Goal: Task Accomplishment & Management: Manage account settings

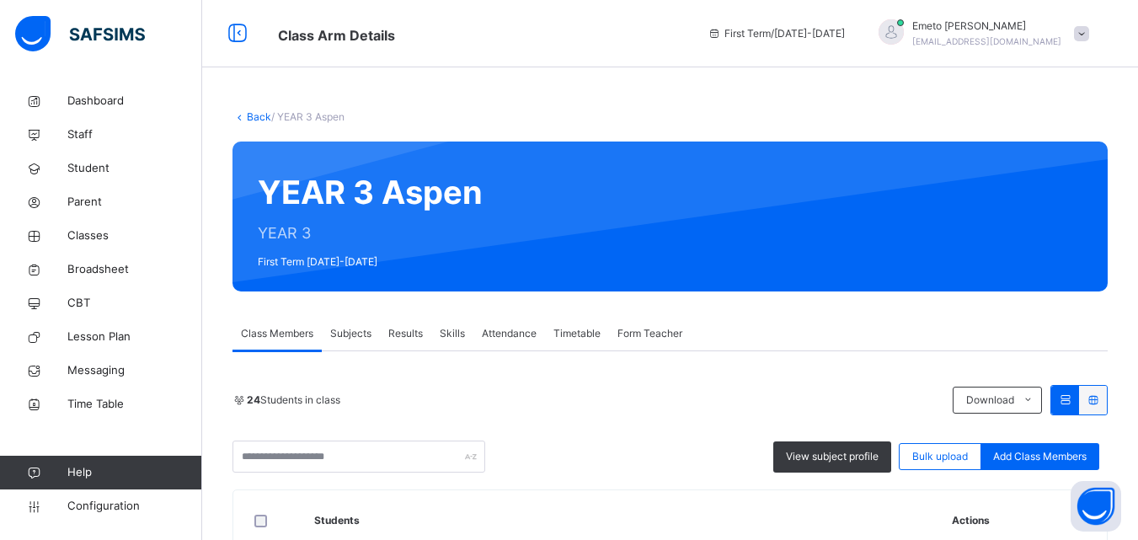
click at [658, 332] on span "Form Teacher" at bounding box center [650, 333] width 65 height 15
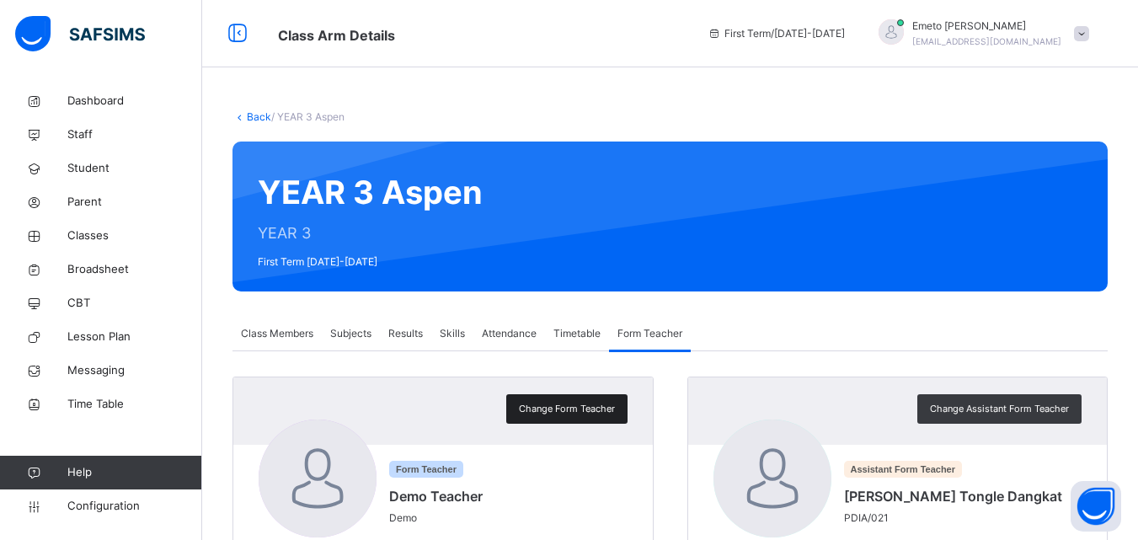
click at [591, 412] on span "Change Form Teacher" at bounding box center [567, 409] width 96 height 14
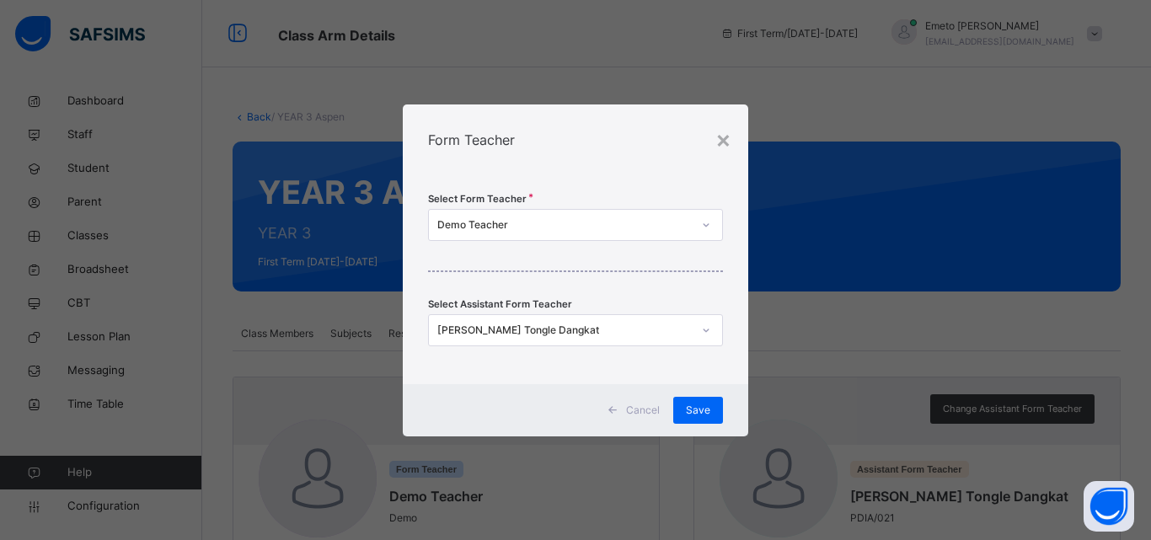
click at [720, 226] on div at bounding box center [706, 224] width 29 height 27
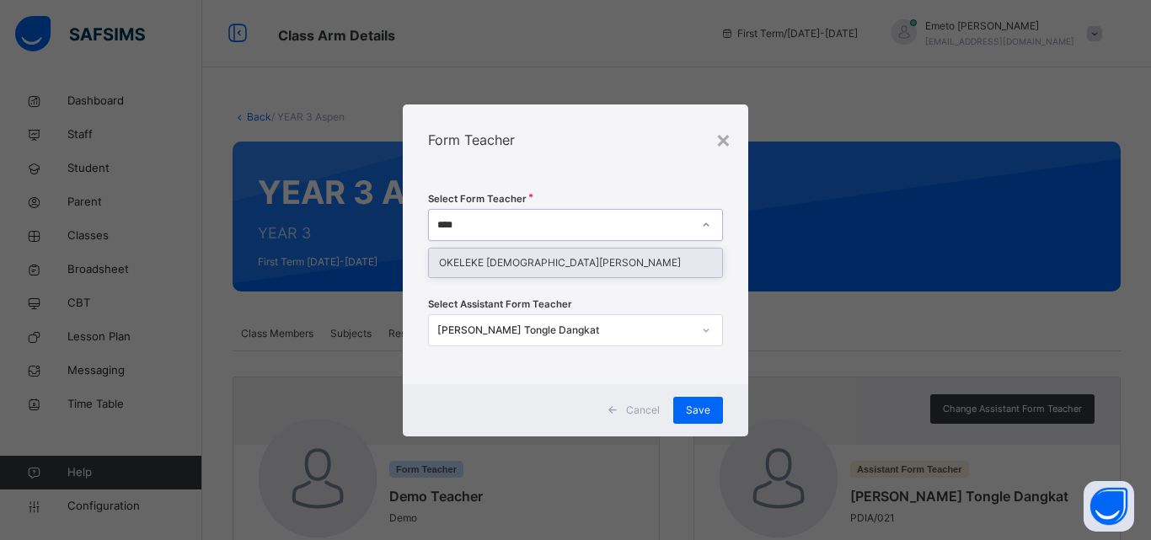
type input "*****"
click at [571, 263] on div "OKELEKE [DEMOGRAPHIC_DATA][PERSON_NAME]" at bounding box center [575, 263] width 293 height 29
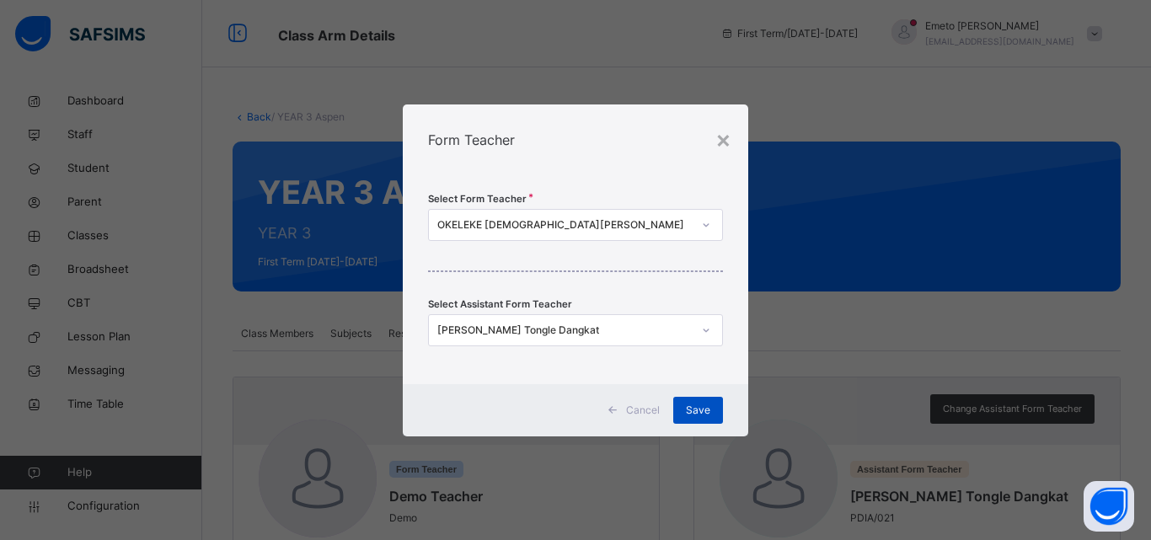
click at [699, 409] on span "Save" at bounding box center [698, 410] width 24 height 15
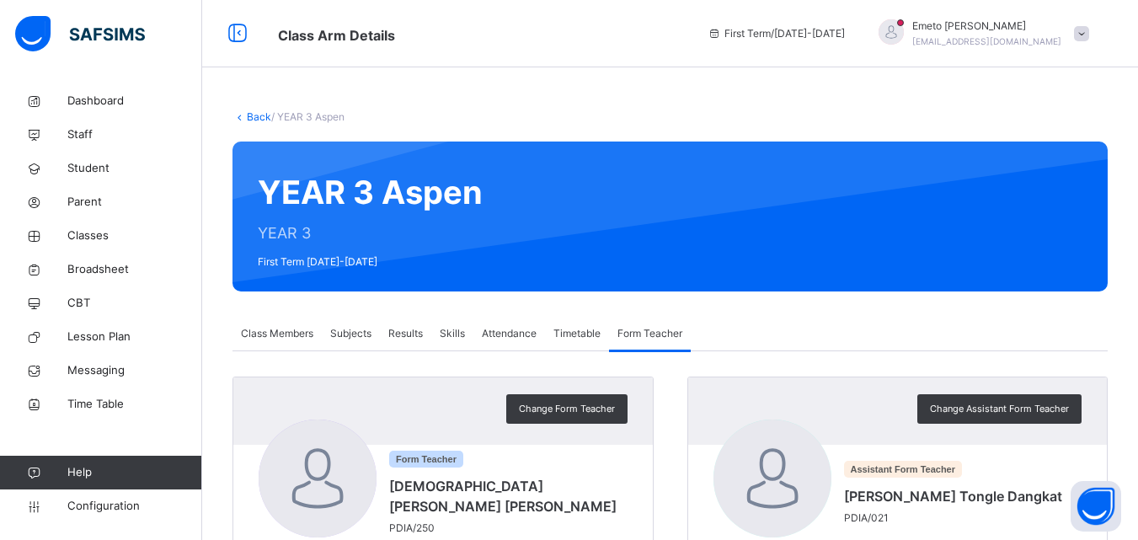
click at [260, 114] on link "Back" at bounding box center [259, 116] width 24 height 13
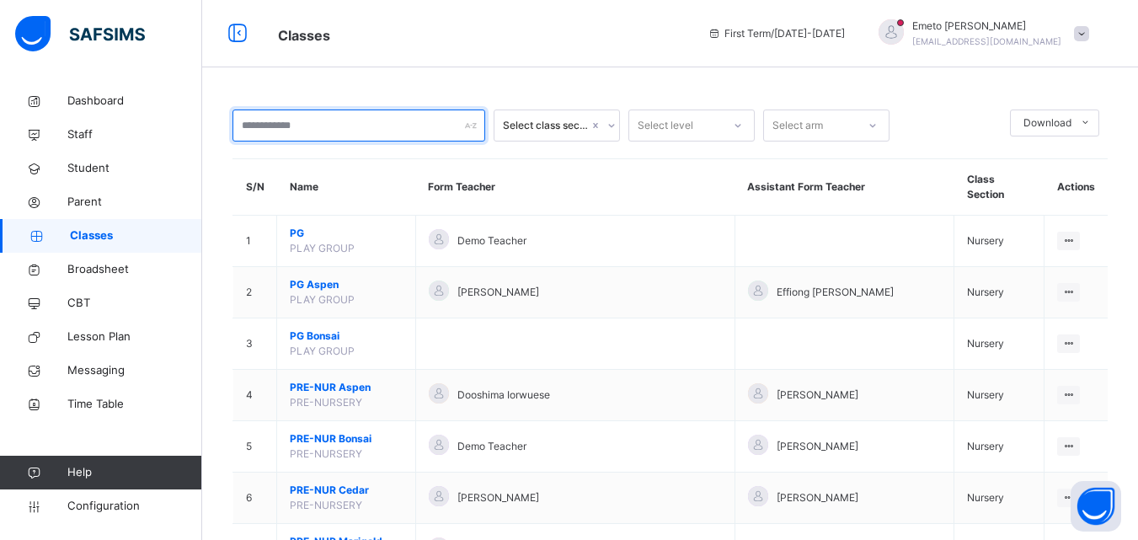
click at [310, 127] on input "text" at bounding box center [359, 126] width 253 height 32
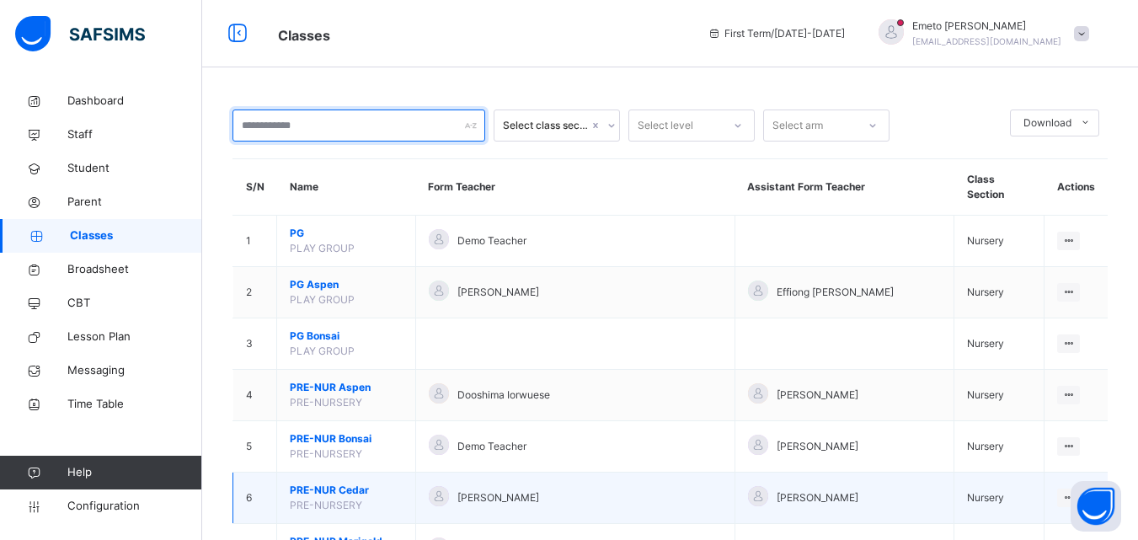
scroll to position [337, 0]
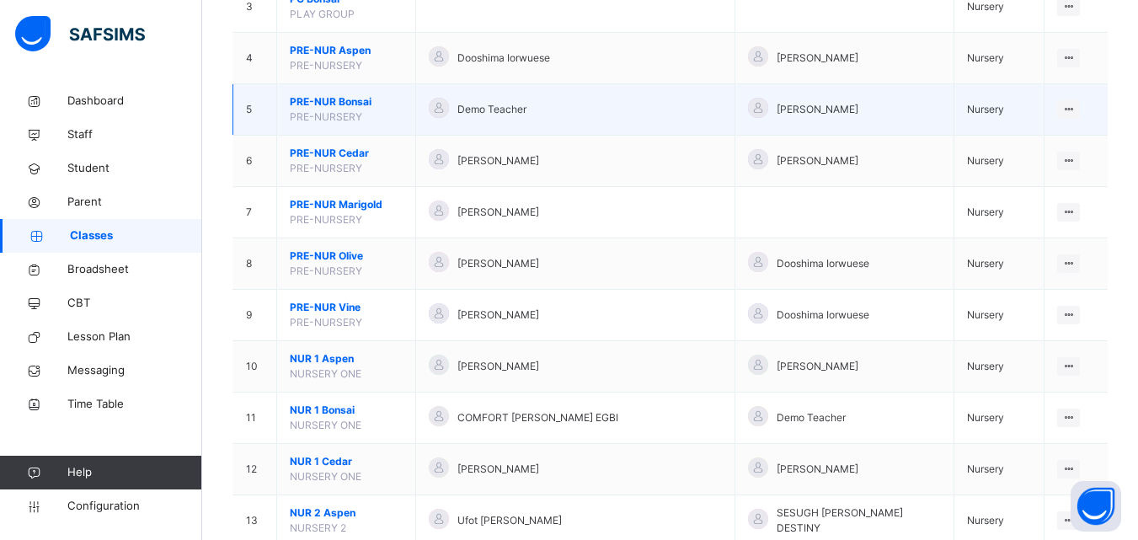
click at [330, 94] on span "PRE-NUR Bonsai" at bounding box center [346, 101] width 113 height 15
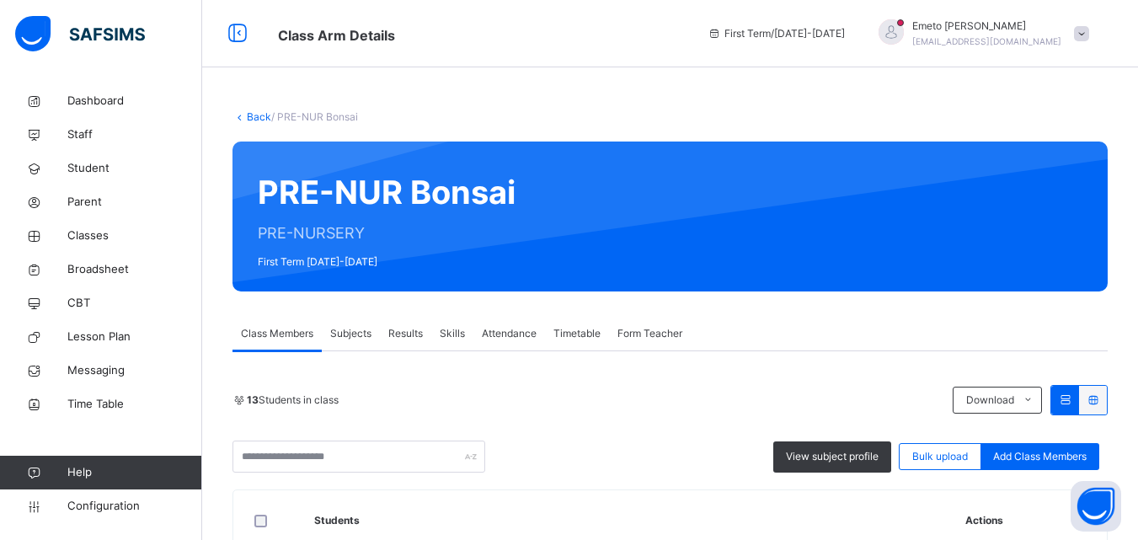
click at [647, 336] on span "Form Teacher" at bounding box center [650, 333] width 65 height 15
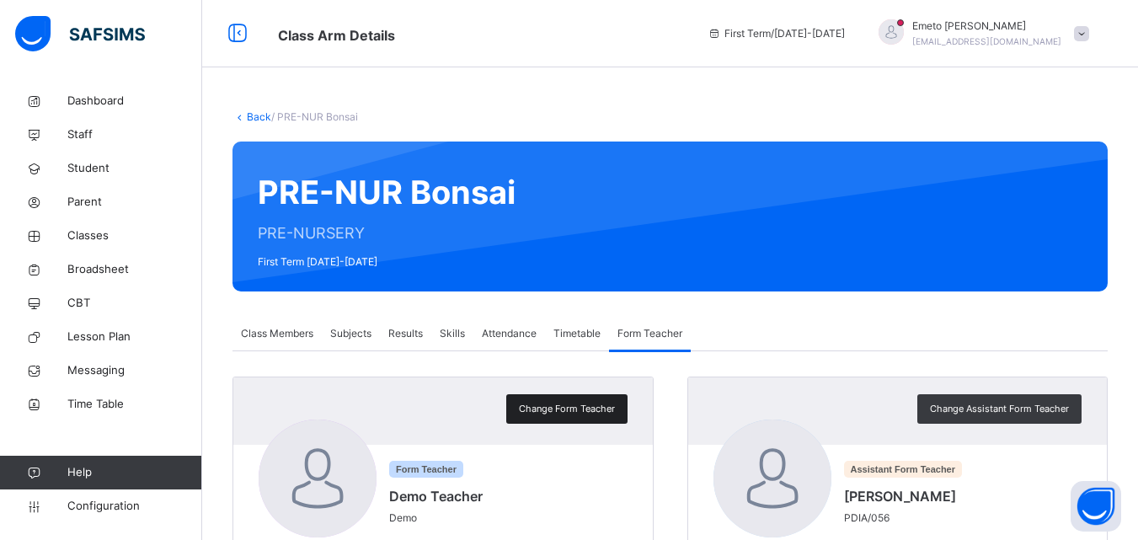
click at [598, 402] on span "Change Form Teacher" at bounding box center [567, 409] width 96 height 14
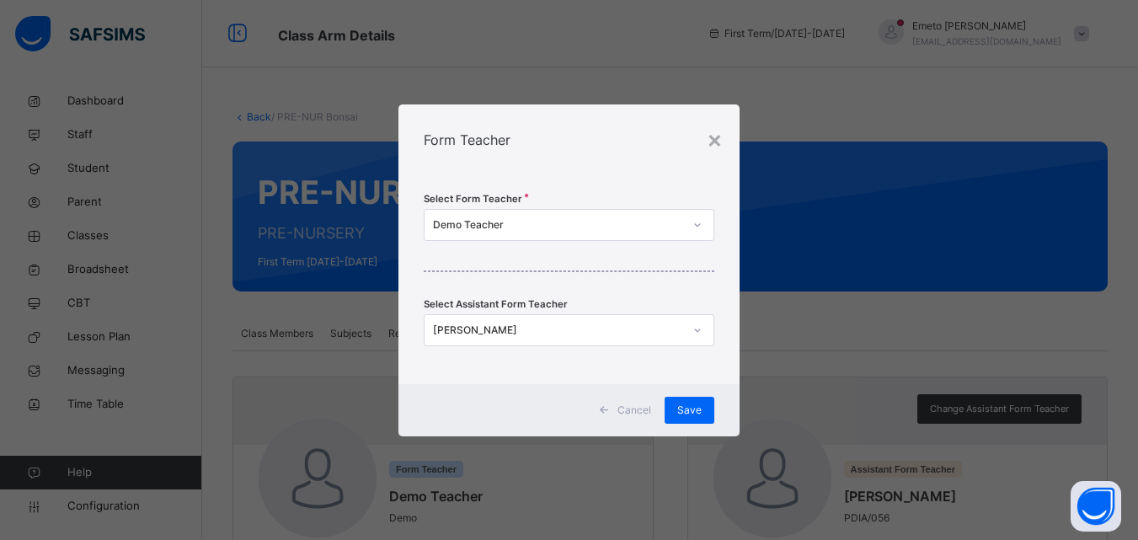
click at [703, 217] on icon at bounding box center [698, 225] width 10 height 17
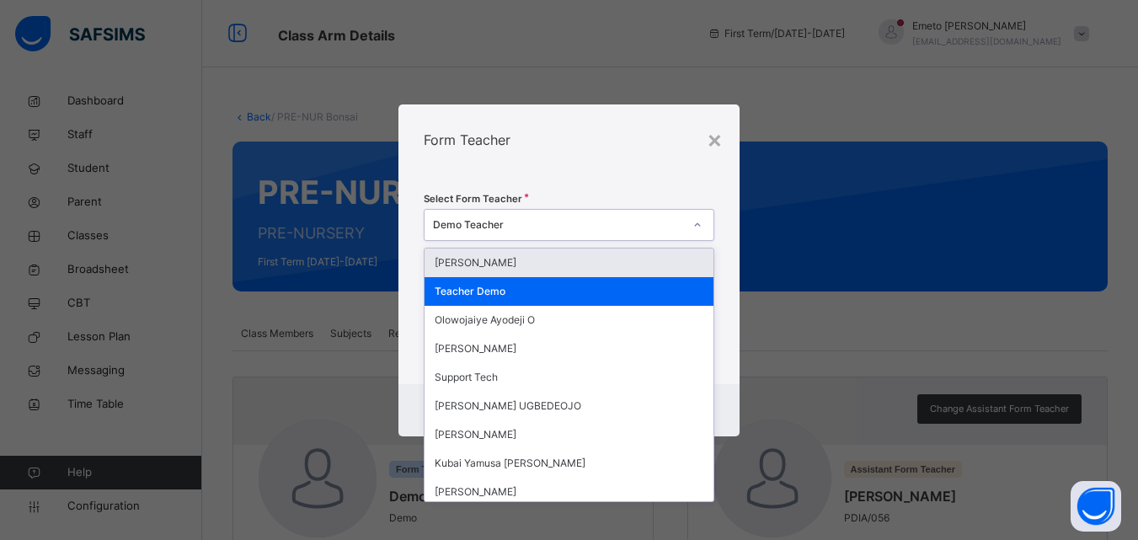
scroll to position [124, 0]
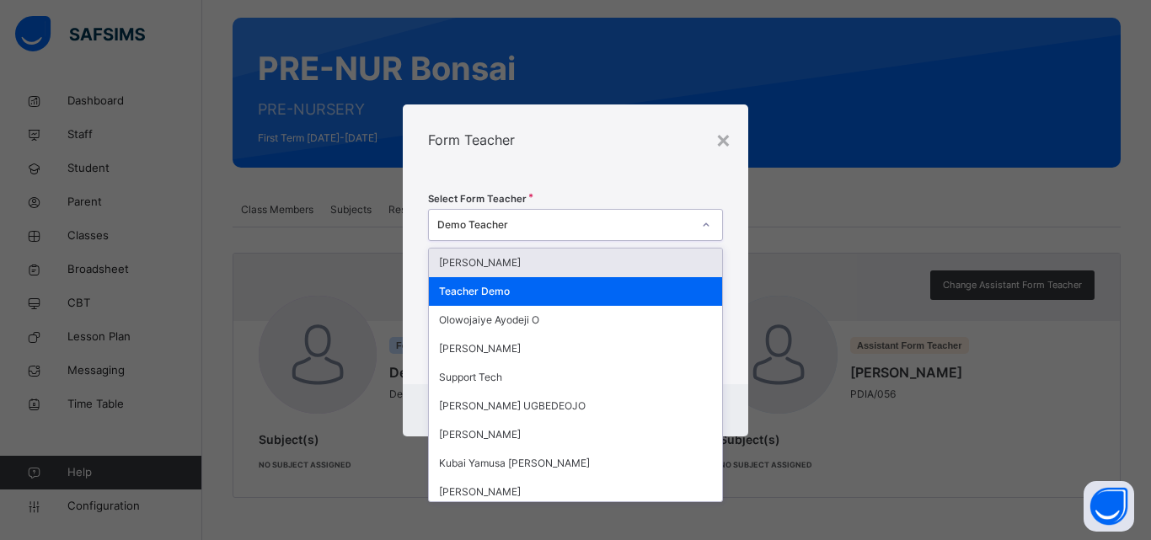
type input "*****"
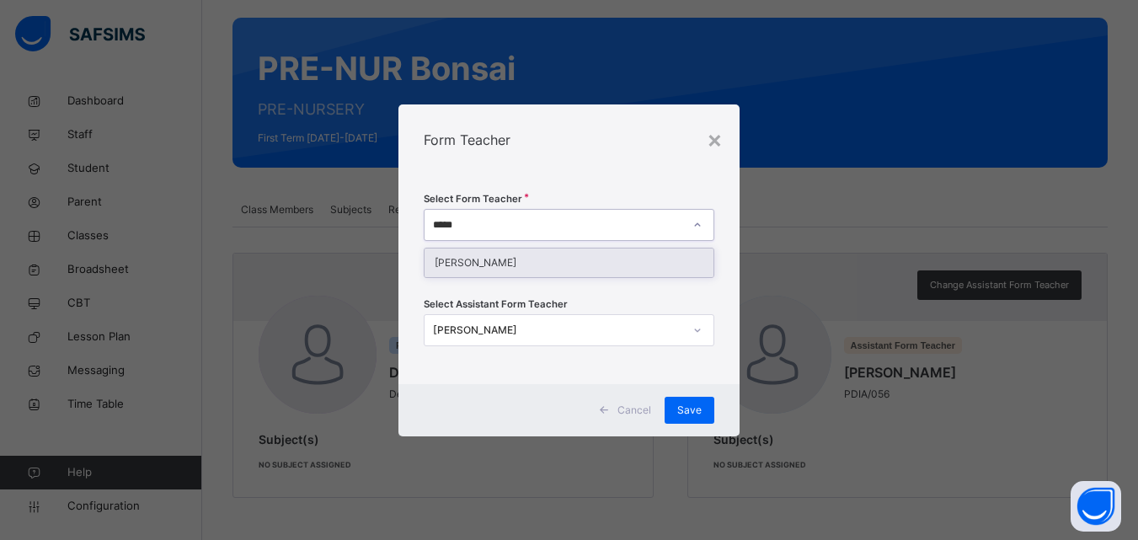
click at [559, 265] on div "[PERSON_NAME]" at bounding box center [569, 263] width 289 height 29
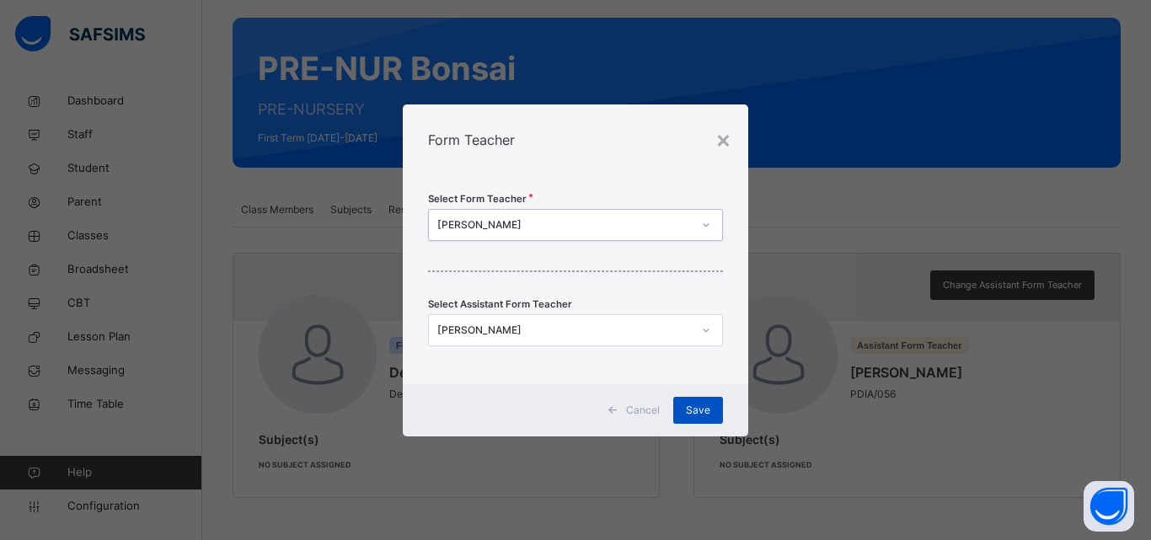
click at [692, 416] on span "Save" at bounding box center [698, 410] width 24 height 15
click at [688, 413] on span "Save" at bounding box center [698, 410] width 24 height 15
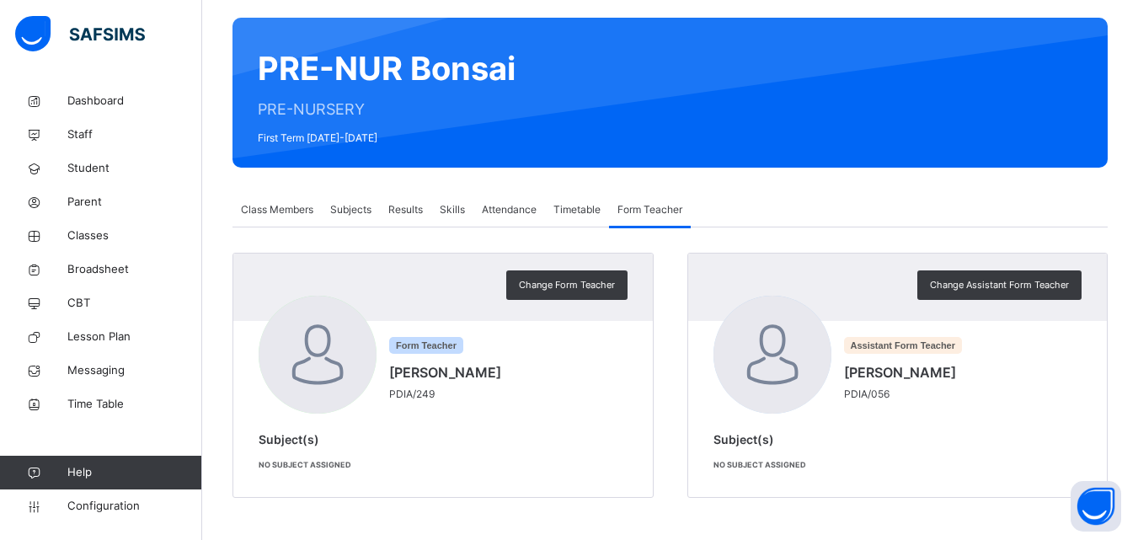
click at [359, 212] on span "Subjects" at bounding box center [350, 209] width 41 height 15
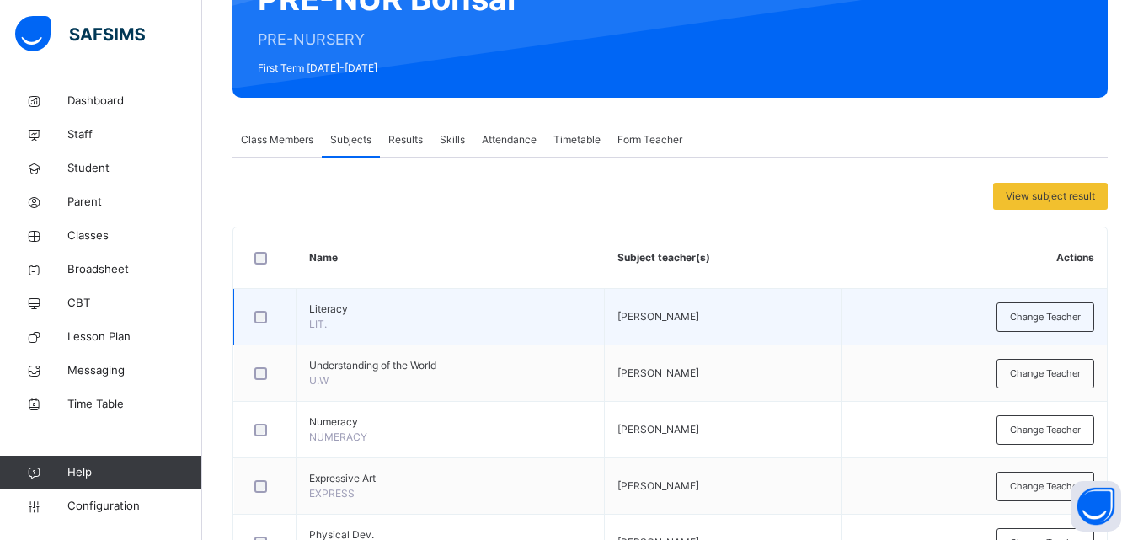
scroll to position [377, 0]
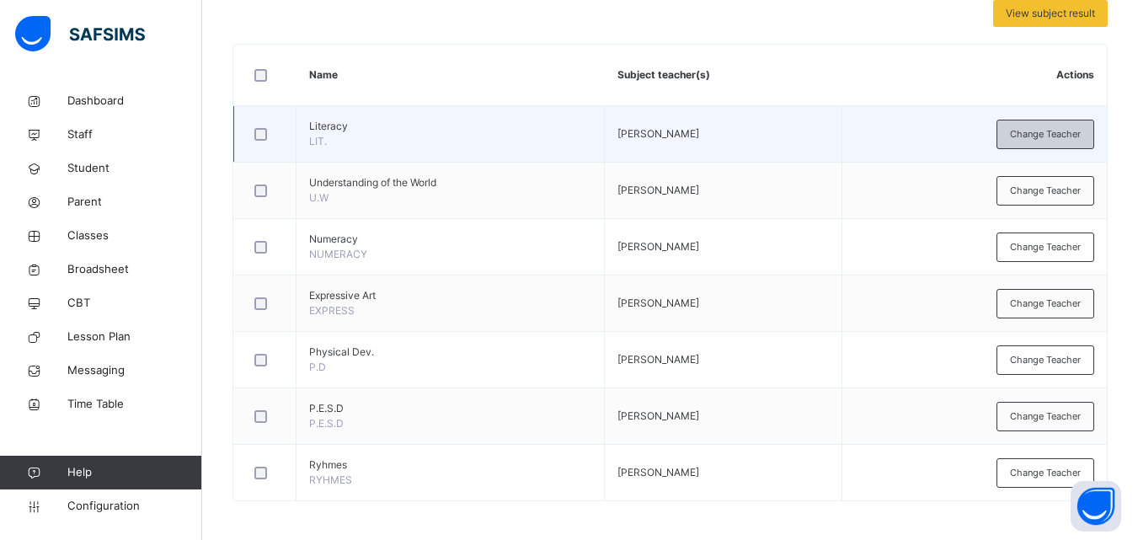
click at [1069, 135] on span "Change Teacher" at bounding box center [1045, 134] width 71 height 14
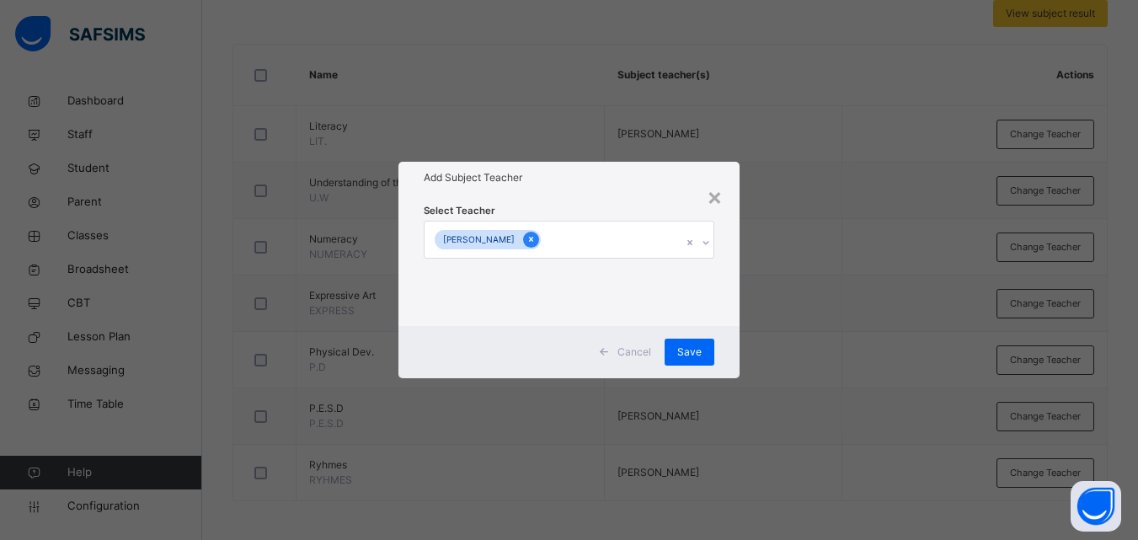
click at [527, 238] on icon at bounding box center [531, 239] width 9 height 12
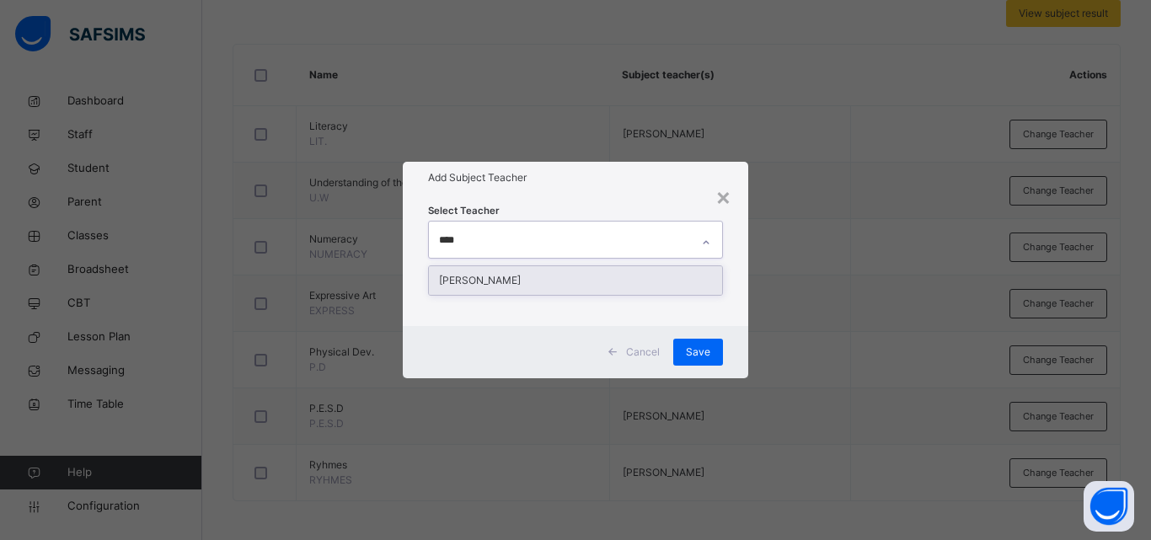
type input "*****"
click at [513, 275] on div "[PERSON_NAME]" at bounding box center [575, 280] width 293 height 29
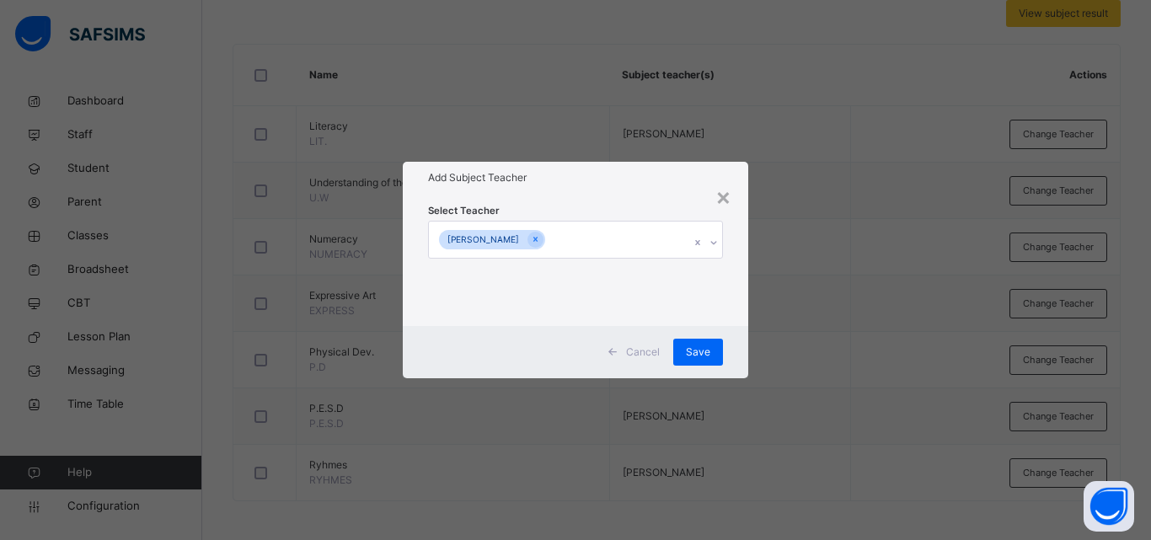
click at [741, 243] on div "Select Teacher [PERSON_NAME]" at bounding box center [575, 259] width 345 height 131
click at [690, 352] on span "Save" at bounding box center [698, 352] width 24 height 15
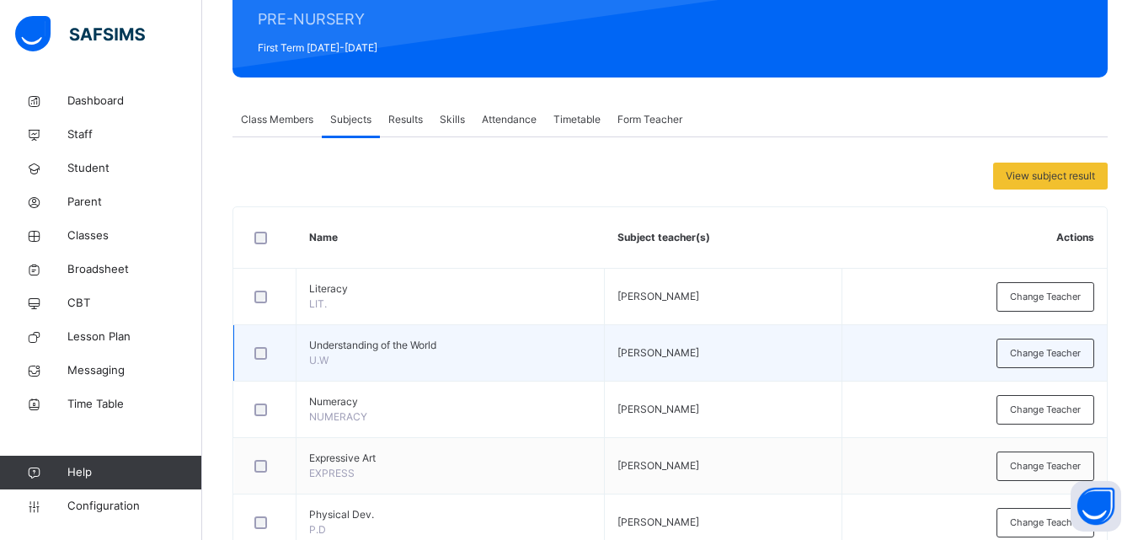
scroll to position [211, 0]
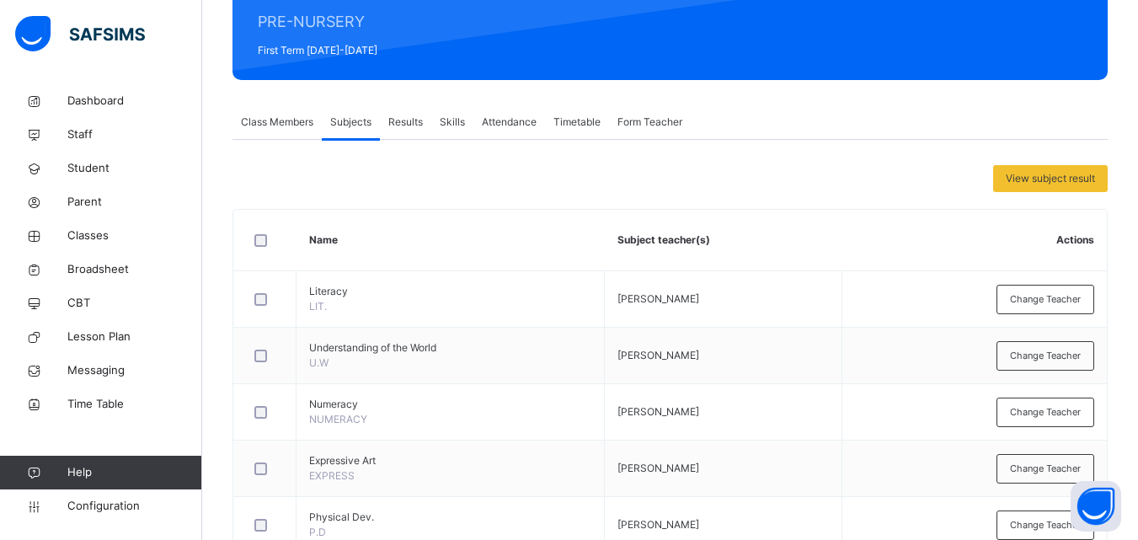
click at [251, 237] on div at bounding box center [265, 240] width 29 height 13
click at [905, 180] on span "Assign Subjects to a teacher" at bounding box center [897, 178] width 134 height 15
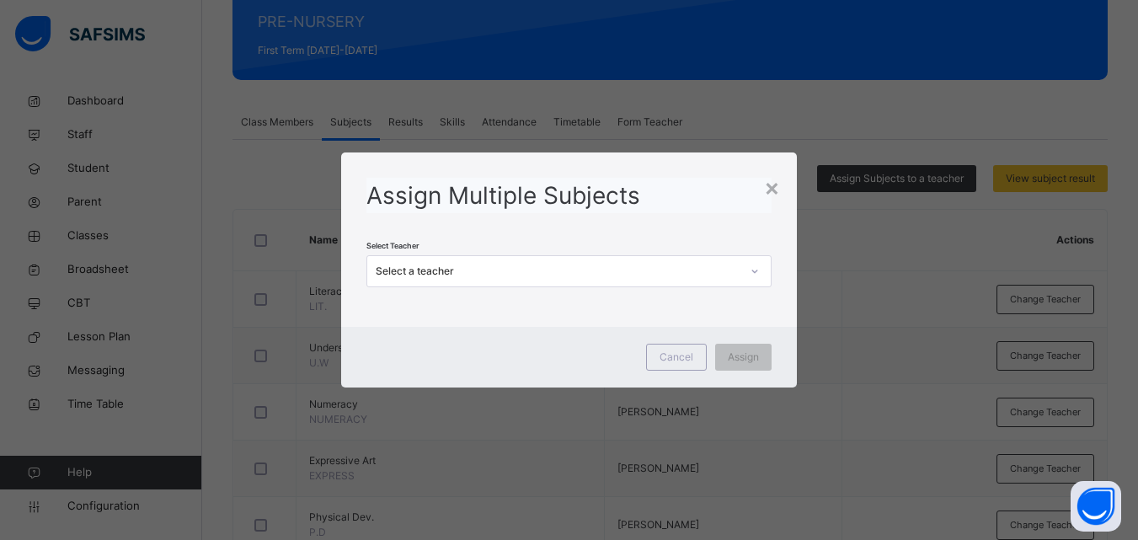
click at [757, 269] on icon at bounding box center [755, 271] width 10 height 17
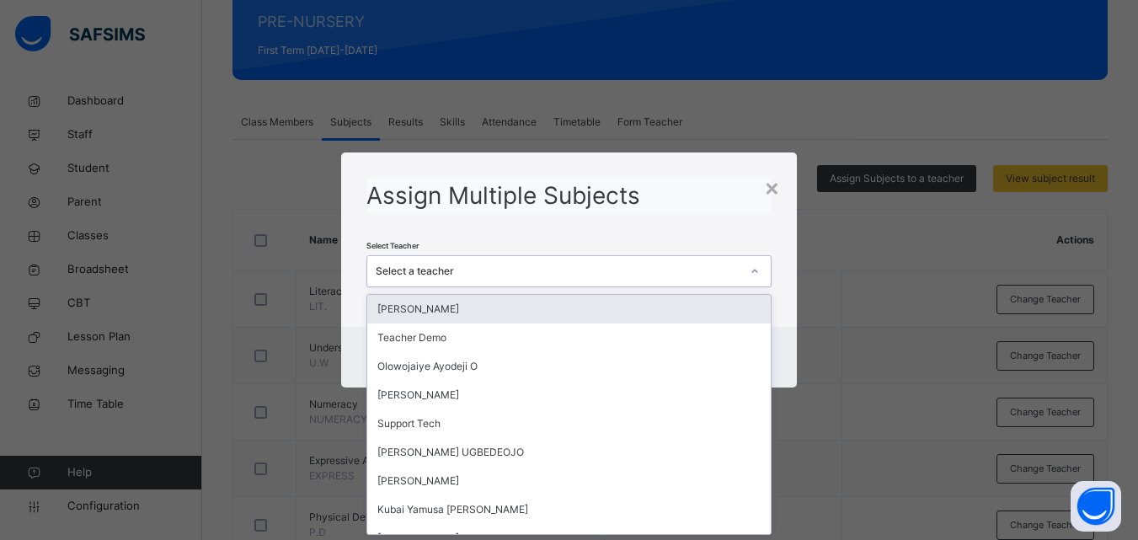
scroll to position [0, 0]
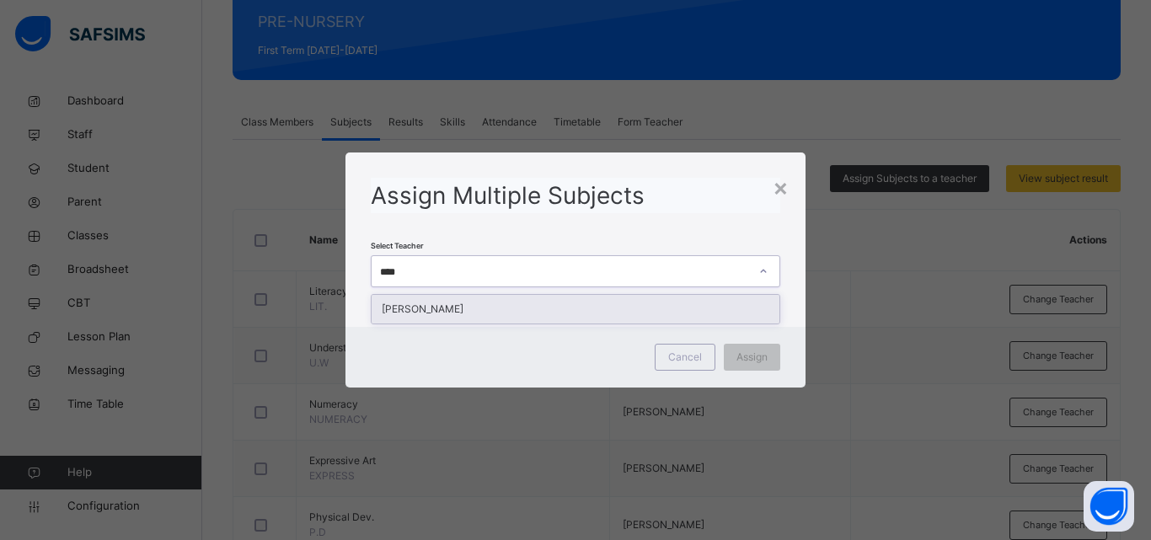
type input "*****"
drag, startPoint x: 495, startPoint y: 313, endPoint x: 484, endPoint y: 311, distance: 11.1
click at [484, 311] on div "[PERSON_NAME]" at bounding box center [576, 309] width 408 height 29
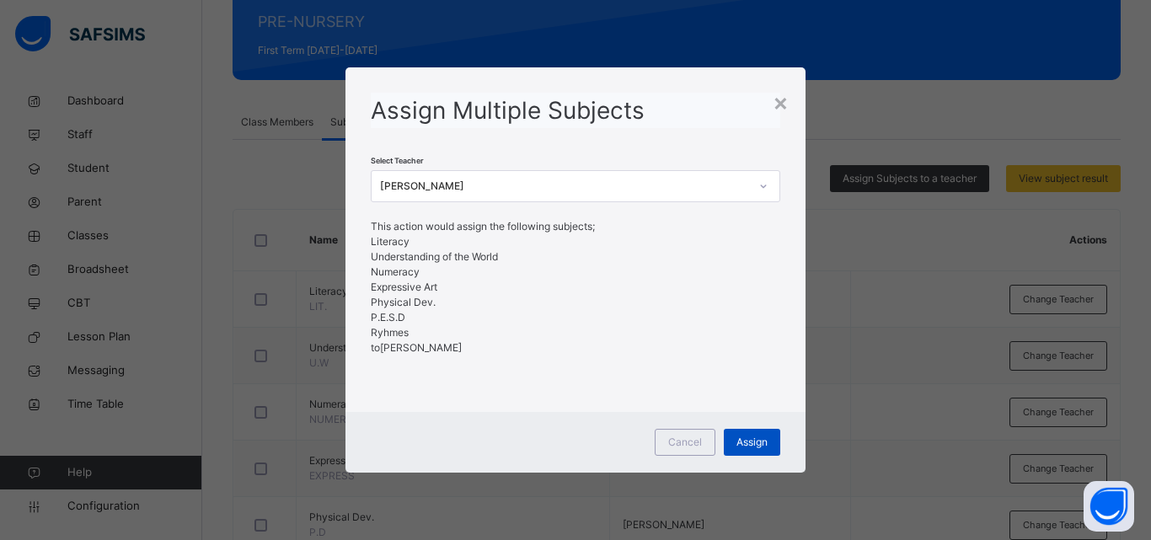
click at [755, 439] on span "Assign" at bounding box center [751, 442] width 31 height 15
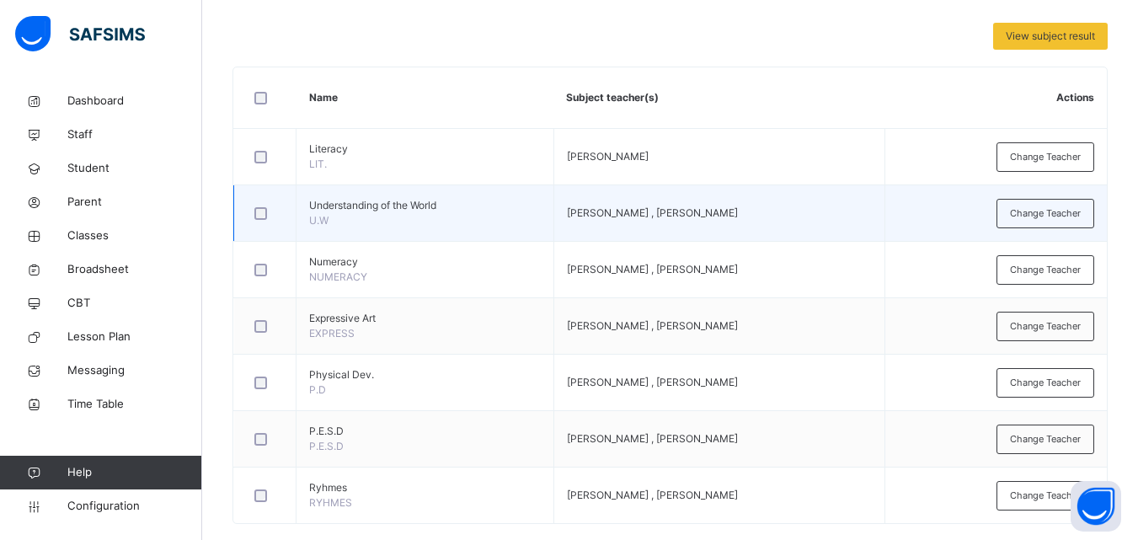
scroll to position [380, 0]
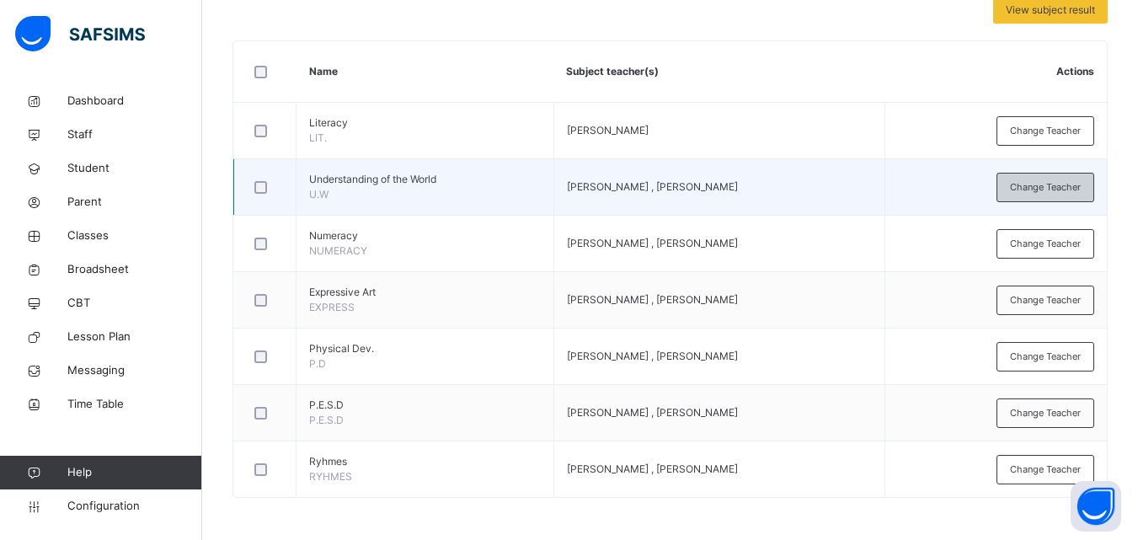
click at [1057, 190] on span "Change Teacher" at bounding box center [1045, 187] width 71 height 14
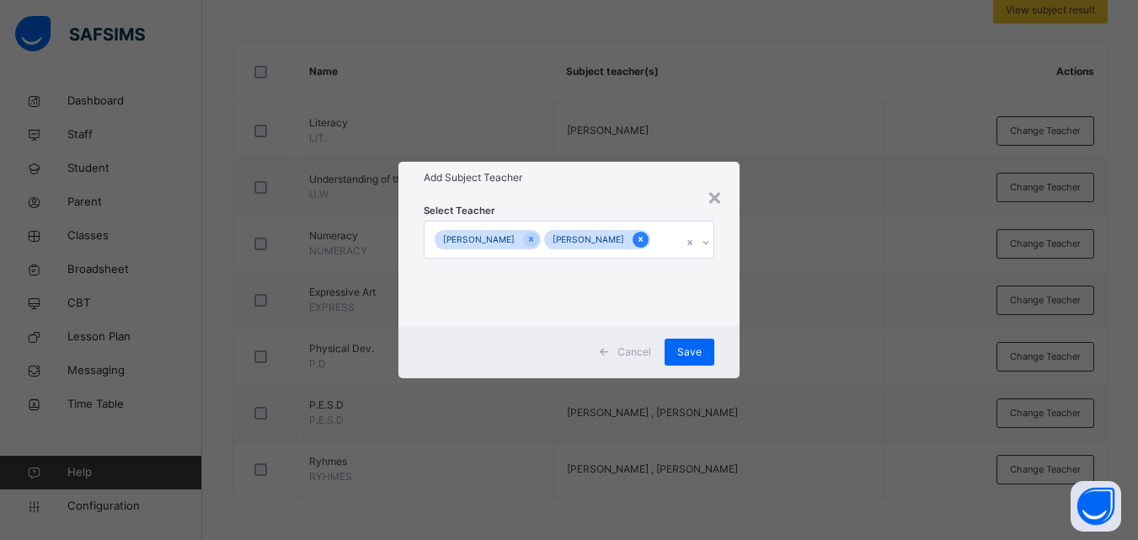
click at [636, 236] on icon at bounding box center [640, 239] width 9 height 12
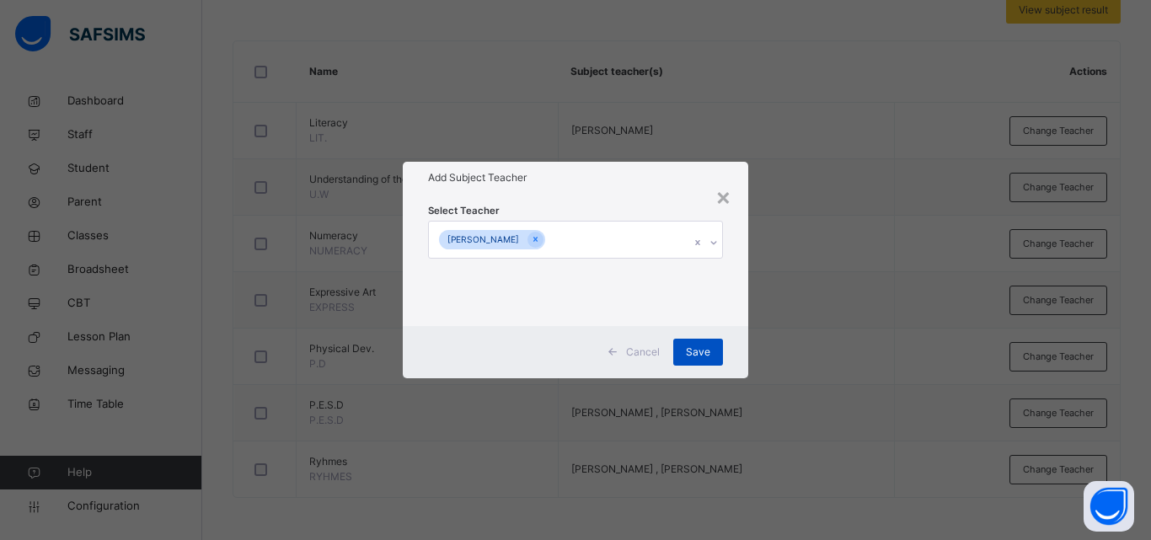
click at [699, 350] on span "Save" at bounding box center [698, 352] width 24 height 15
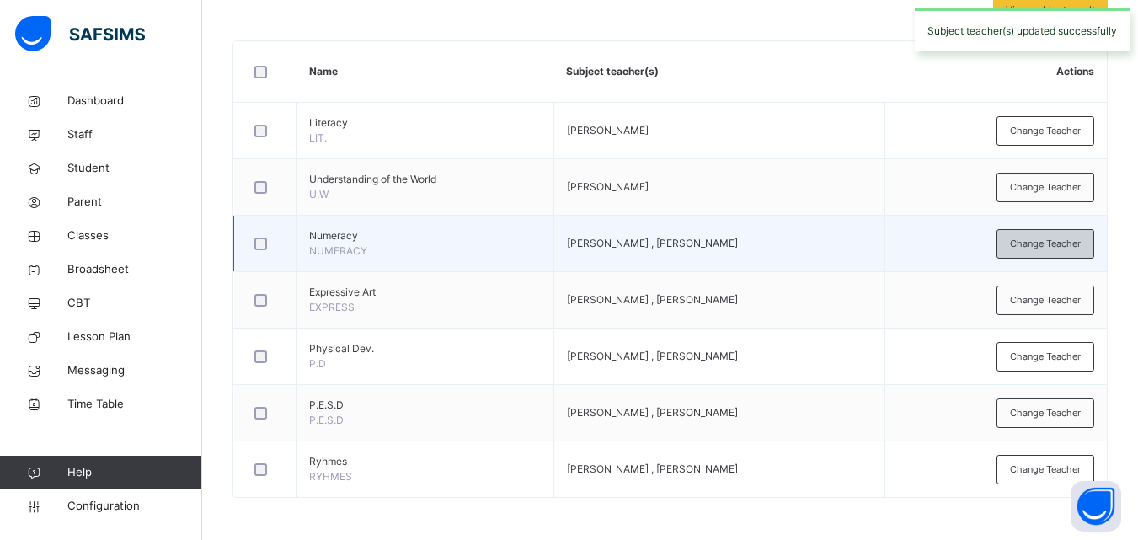
click at [1047, 238] on span "Change Teacher" at bounding box center [1045, 244] width 71 height 14
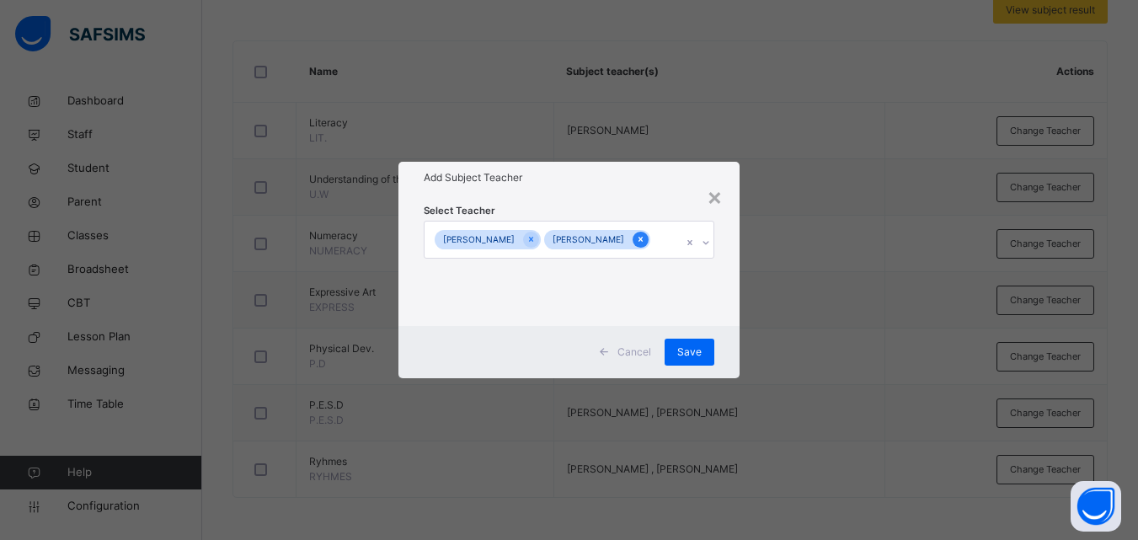
click at [633, 235] on div at bounding box center [641, 240] width 16 height 16
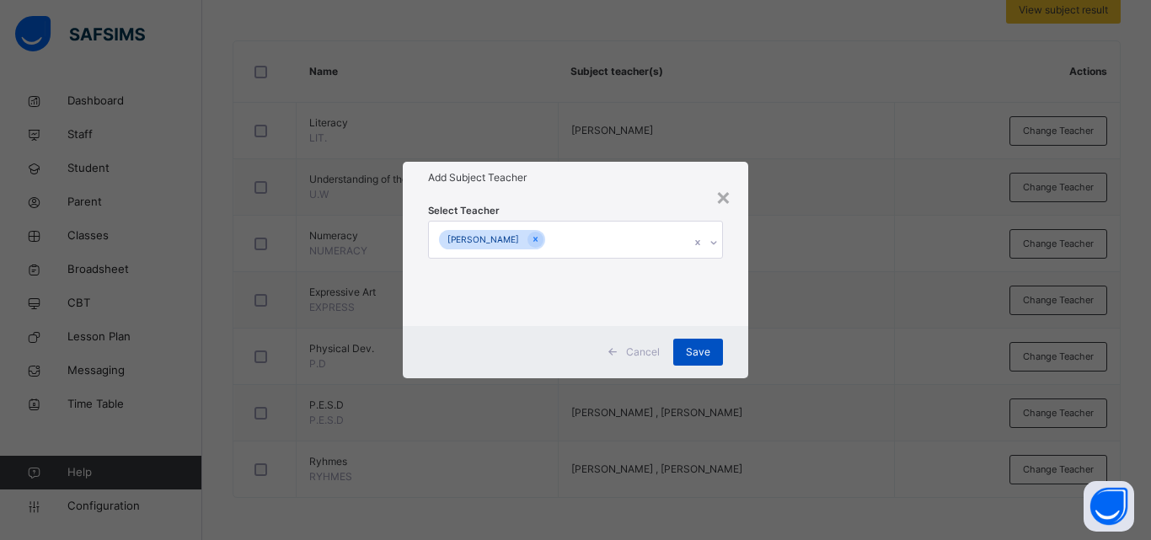
click at [692, 352] on span "Save" at bounding box center [698, 352] width 24 height 15
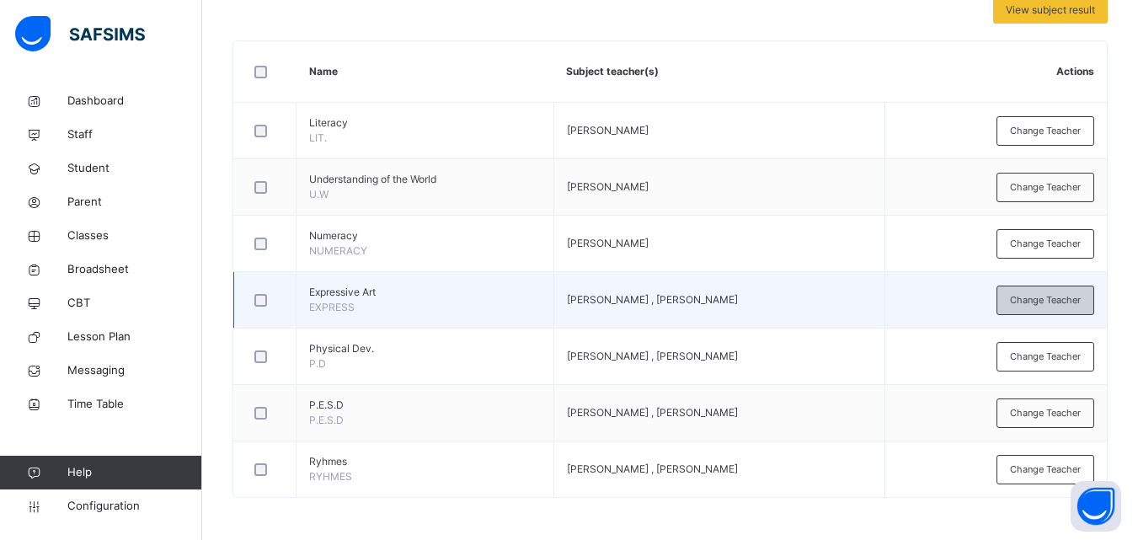
click at [1068, 305] on span "Change Teacher" at bounding box center [1045, 300] width 71 height 14
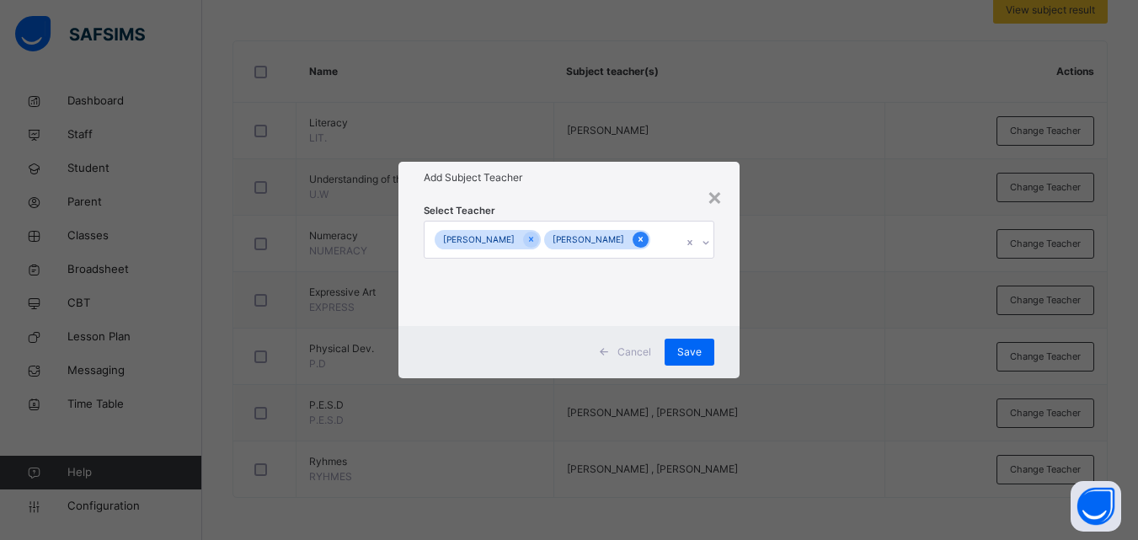
click at [639, 238] on icon at bounding box center [641, 240] width 4 height 5
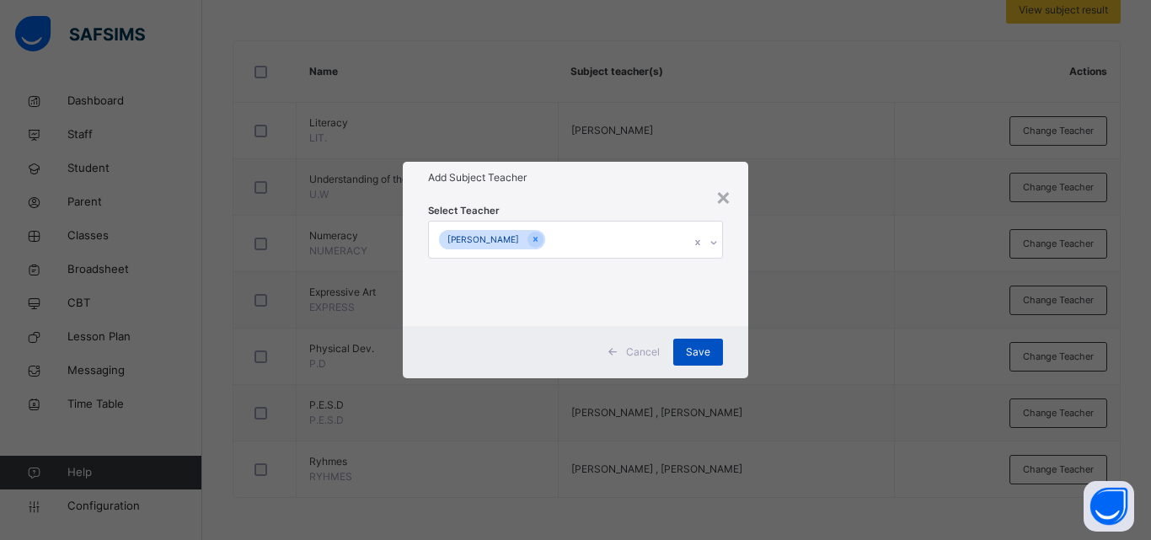
click at [698, 350] on span "Save" at bounding box center [698, 352] width 24 height 15
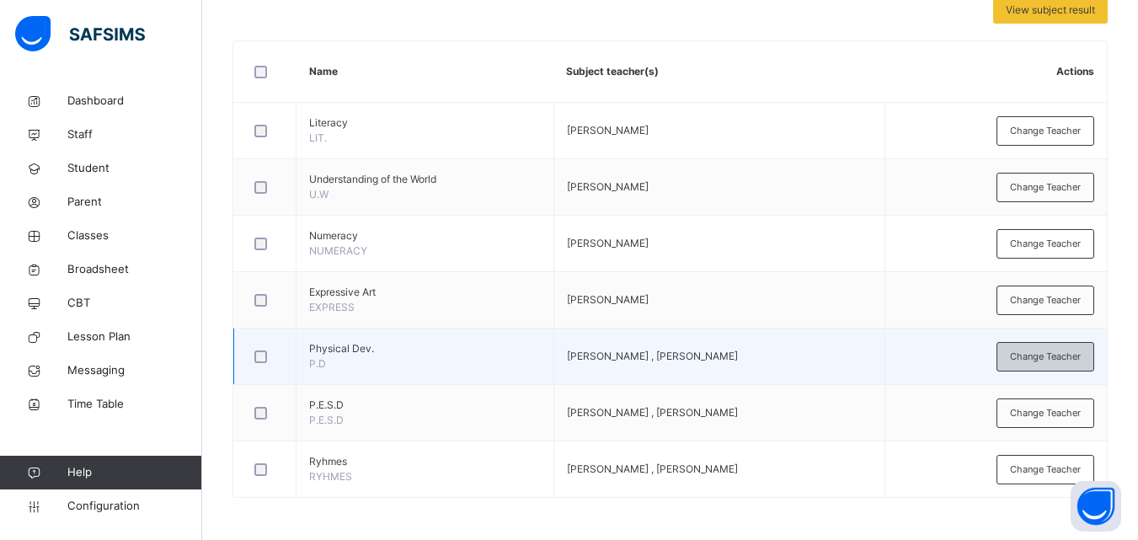
click at [1050, 360] on span "Change Teacher" at bounding box center [1045, 357] width 71 height 14
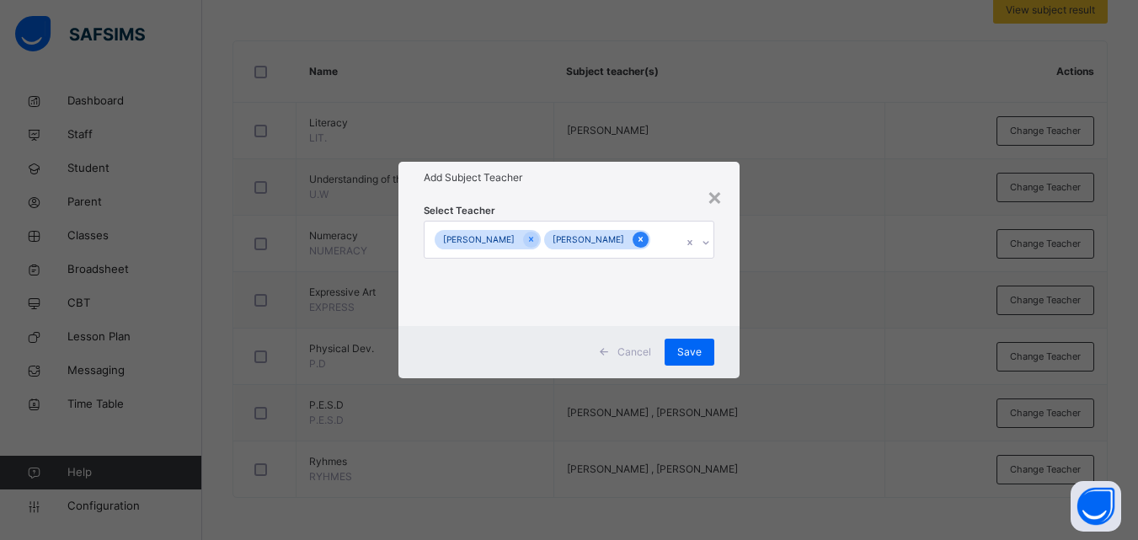
click at [636, 241] on icon at bounding box center [640, 239] width 9 height 12
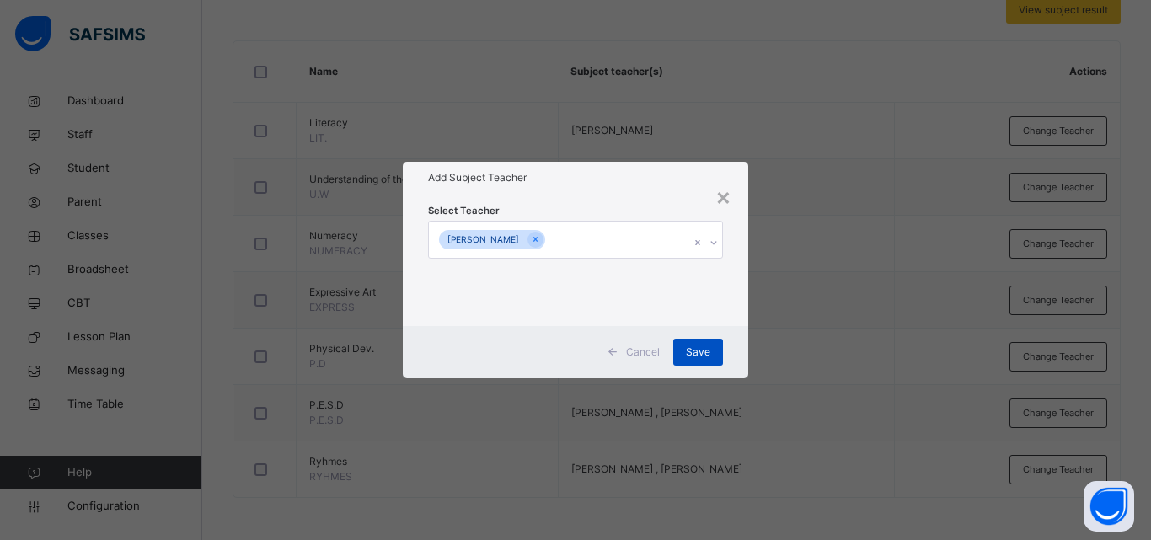
click at [704, 350] on span "Save" at bounding box center [698, 352] width 24 height 15
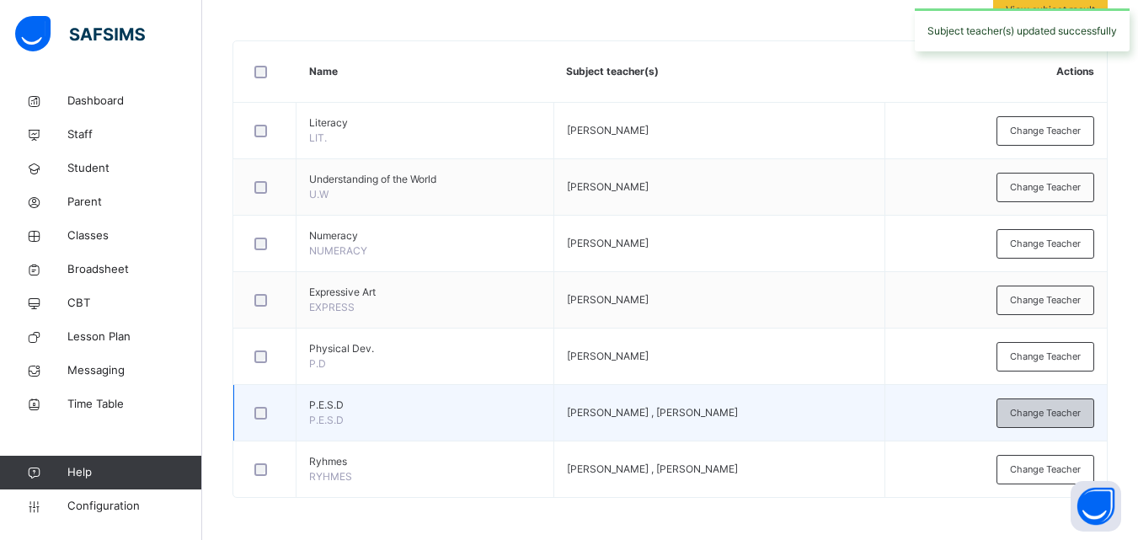
click at [1059, 414] on span "Change Teacher" at bounding box center [1045, 413] width 71 height 14
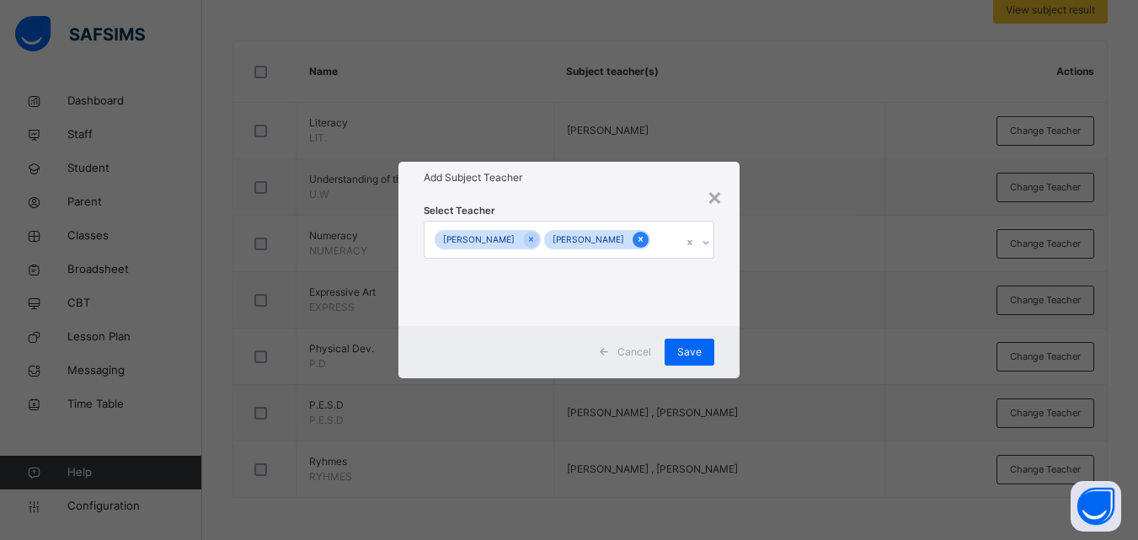
click at [636, 235] on icon at bounding box center [640, 239] width 9 height 12
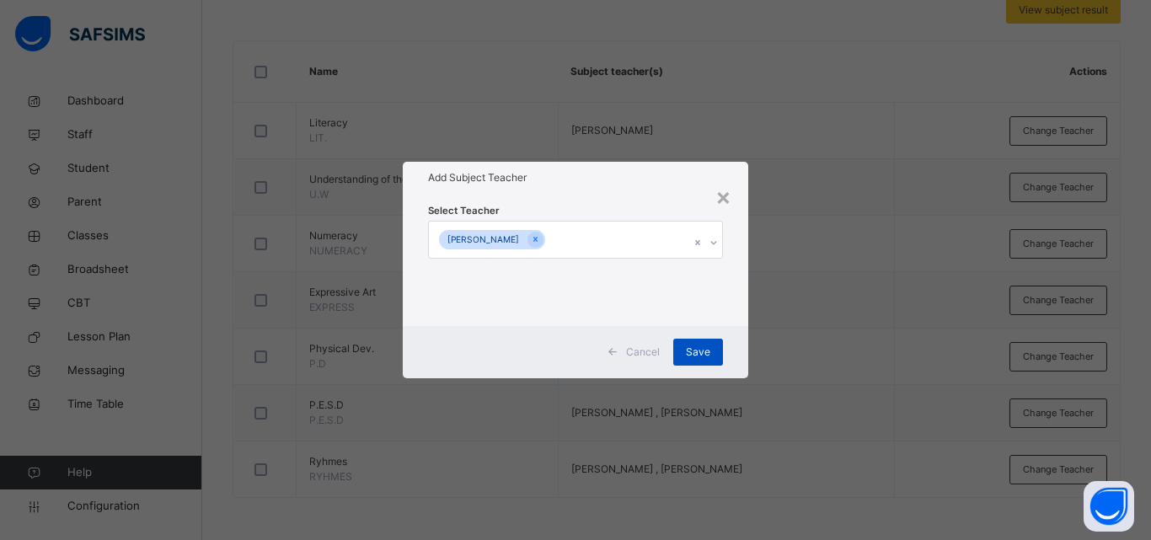
click at [706, 346] on span "Save" at bounding box center [698, 352] width 24 height 15
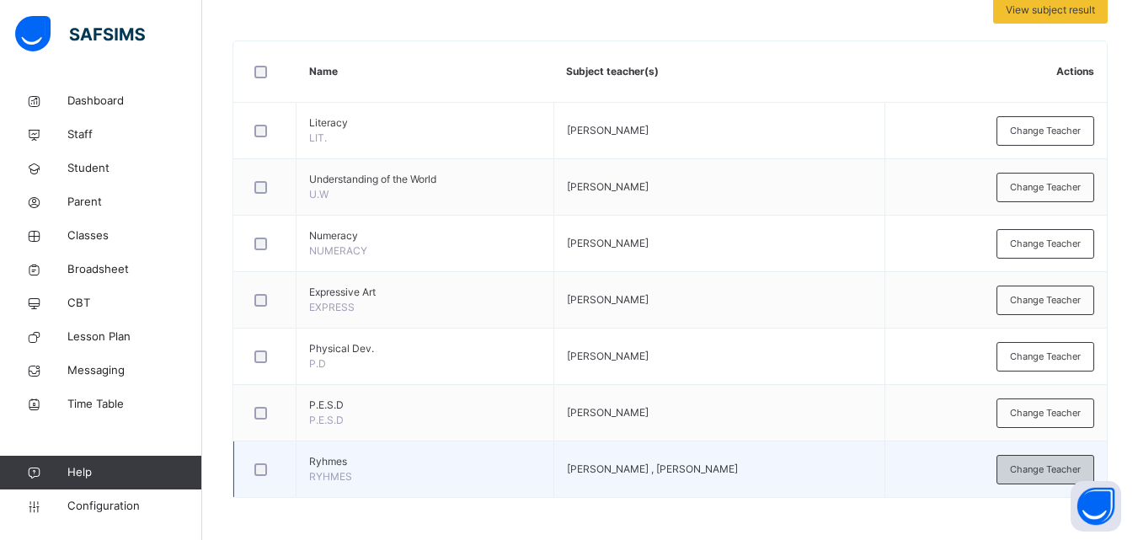
click at [1046, 471] on span "Change Teacher" at bounding box center [1045, 470] width 71 height 14
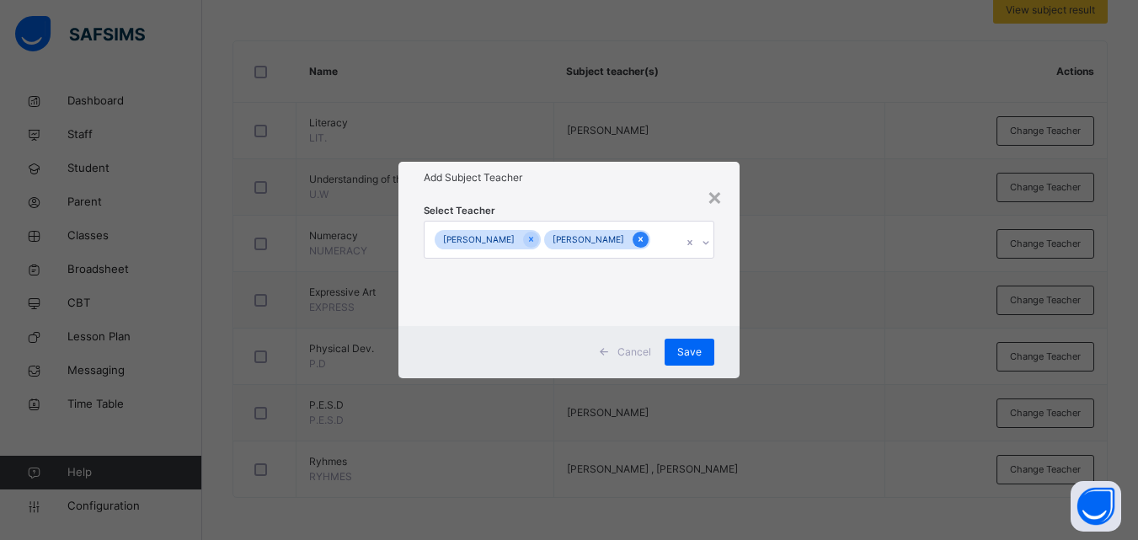
click at [633, 233] on div at bounding box center [641, 240] width 16 height 16
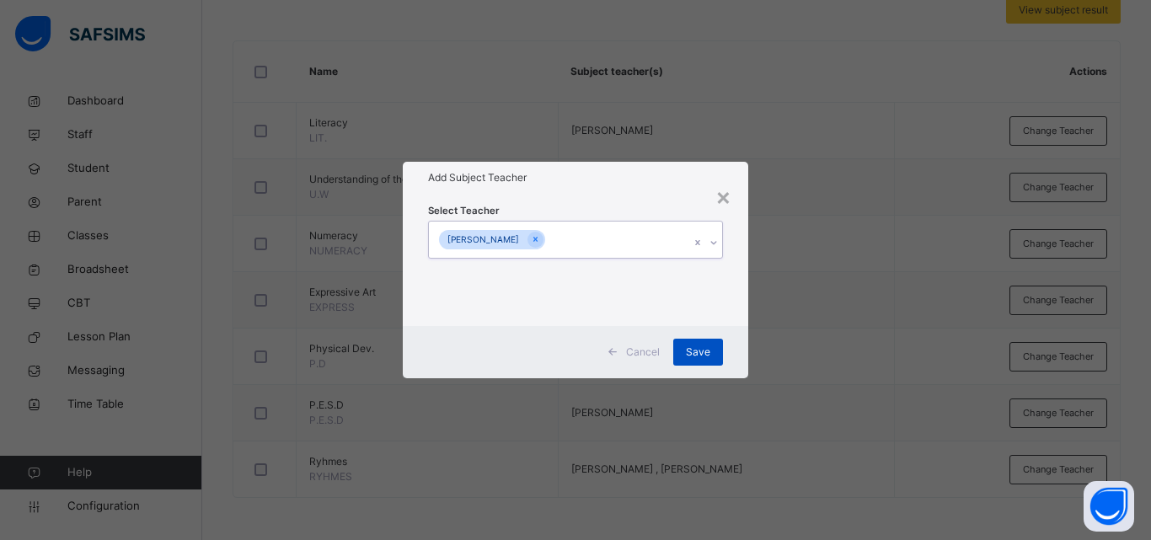
click at [709, 350] on div "Save" at bounding box center [698, 352] width 50 height 27
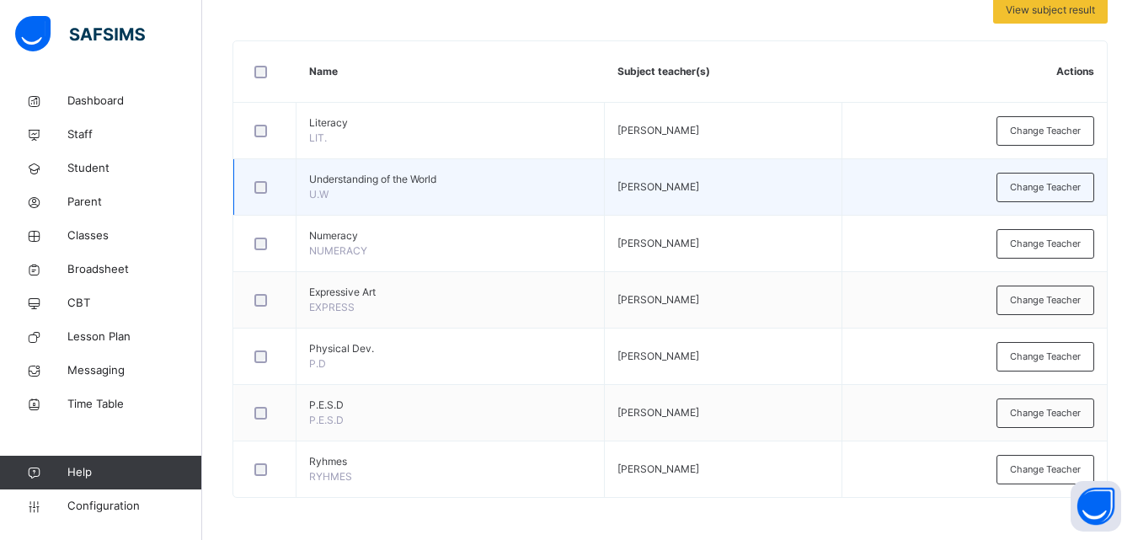
scroll to position [0, 0]
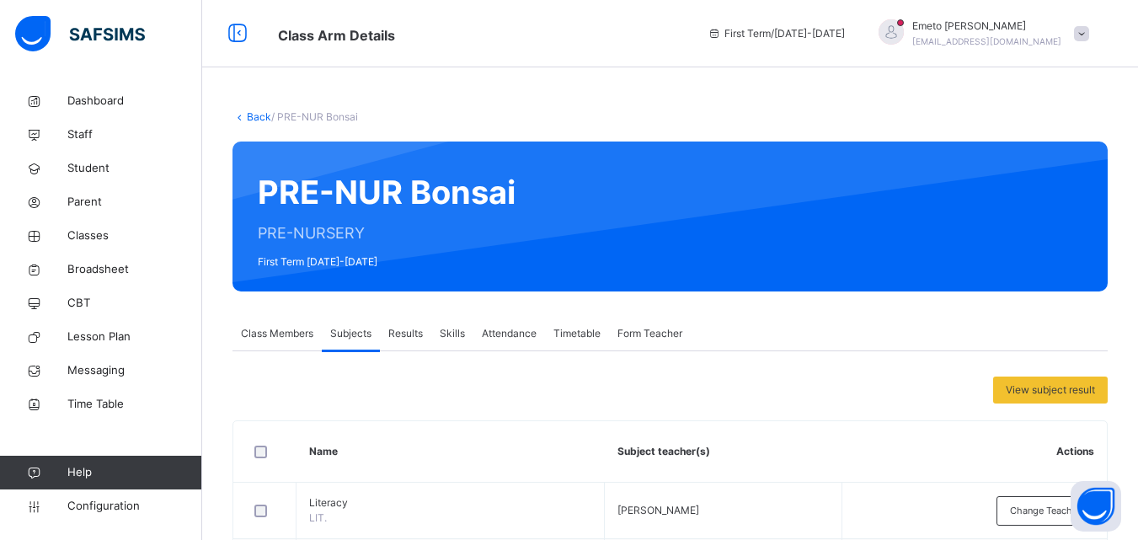
click at [256, 115] on link "Back" at bounding box center [259, 116] width 24 height 13
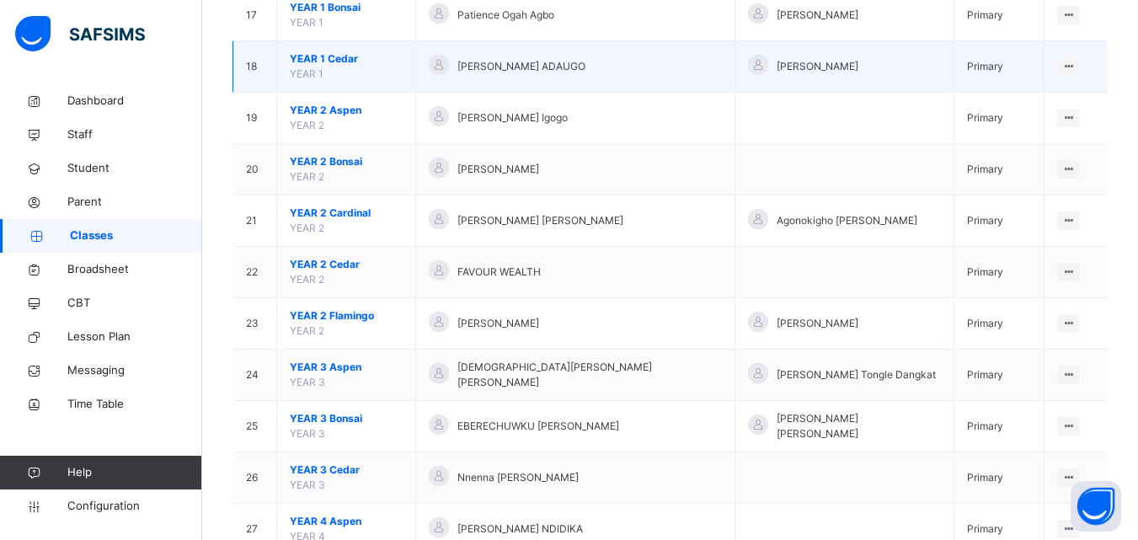
scroll to position [1095, 0]
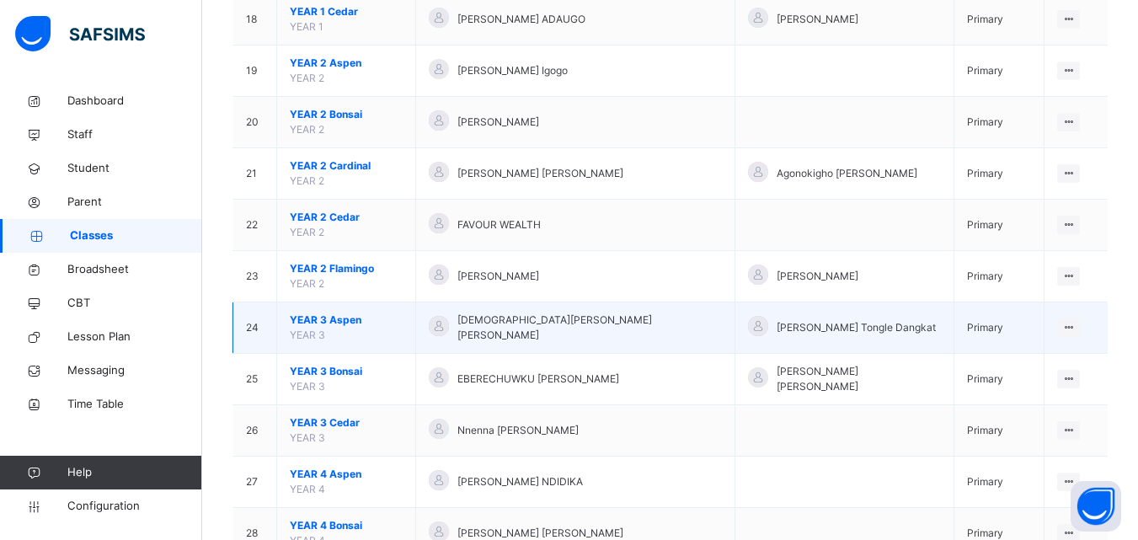
click at [334, 313] on span "YEAR 3 Aspen" at bounding box center [346, 320] width 113 height 15
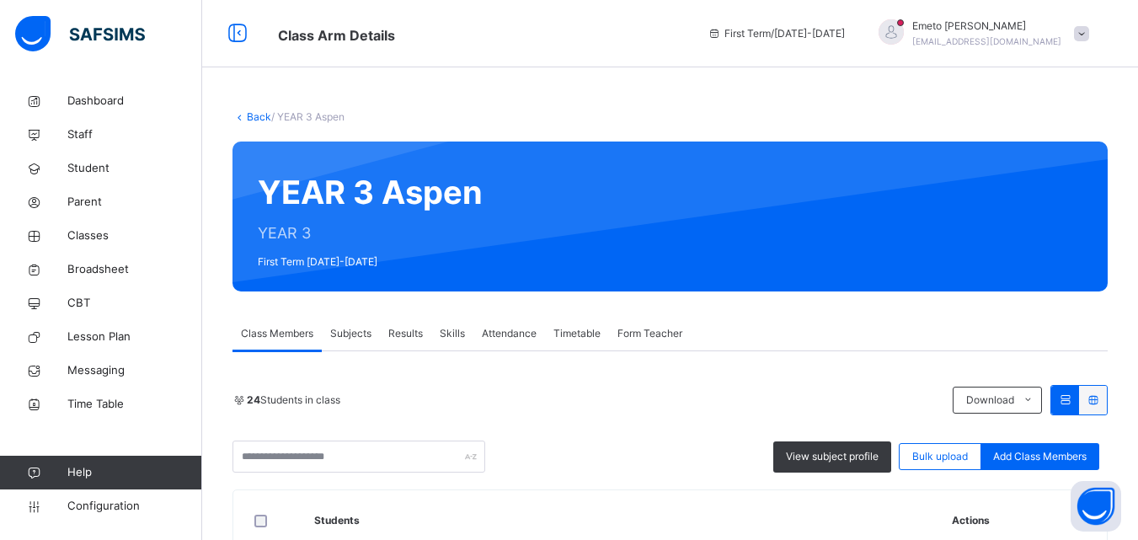
scroll to position [253, 0]
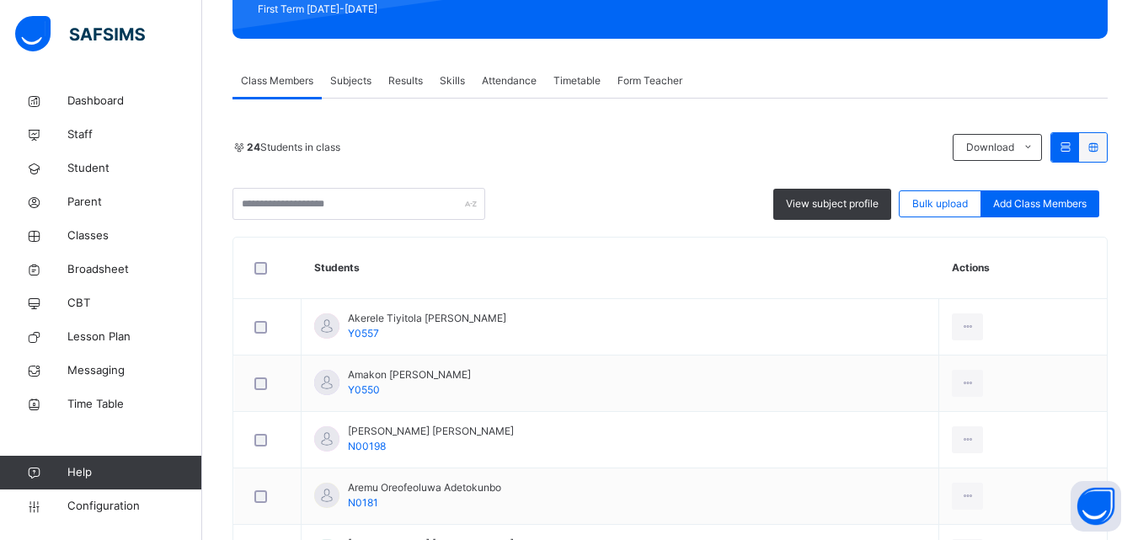
click at [361, 88] on span "Subjects" at bounding box center [350, 80] width 41 height 15
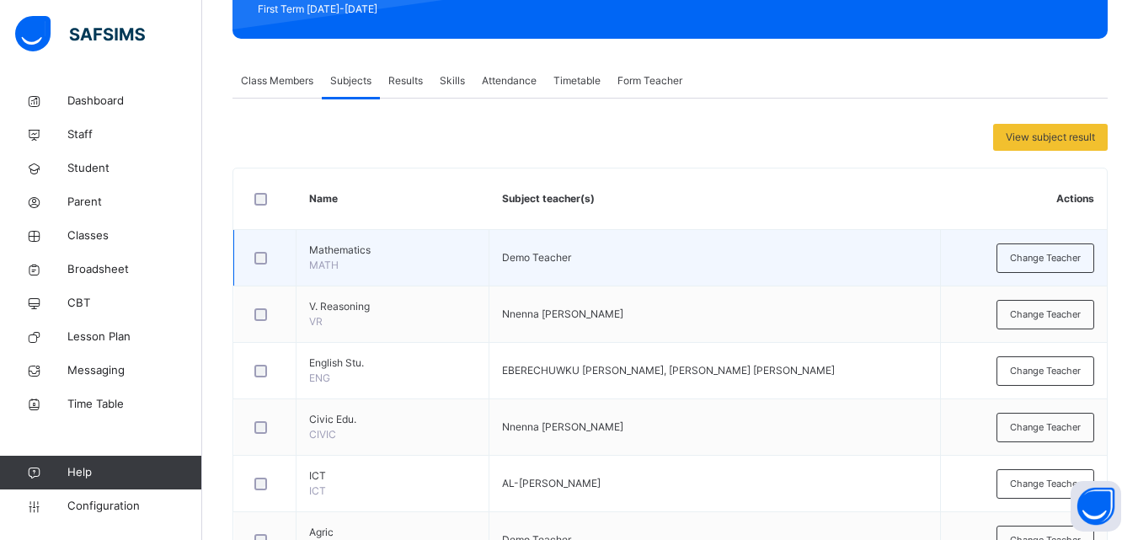
scroll to position [169, 0]
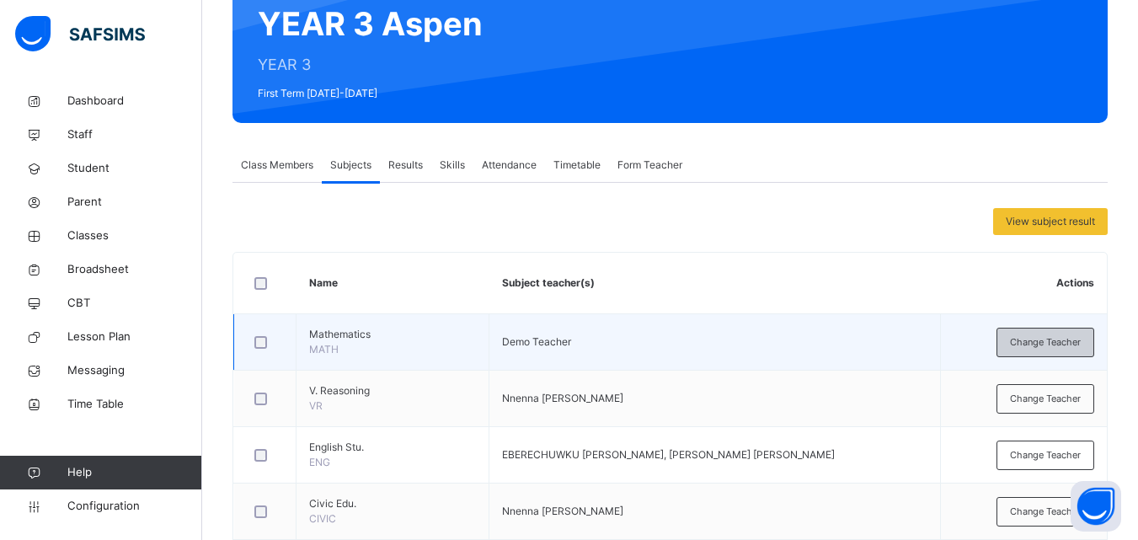
click at [1055, 344] on span "Change Teacher" at bounding box center [1045, 342] width 71 height 14
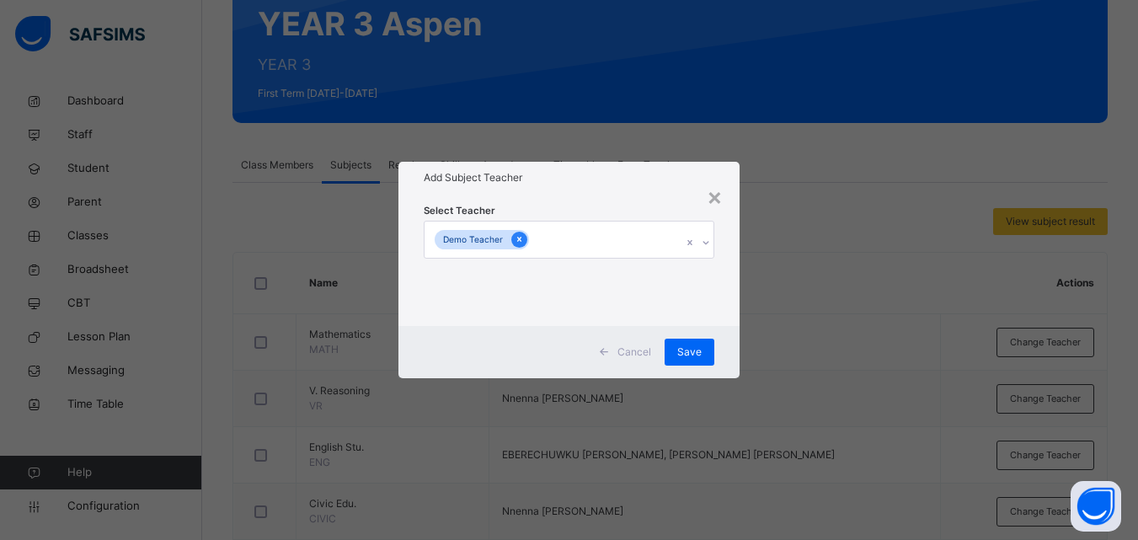
click at [515, 240] on icon at bounding box center [519, 239] width 9 height 12
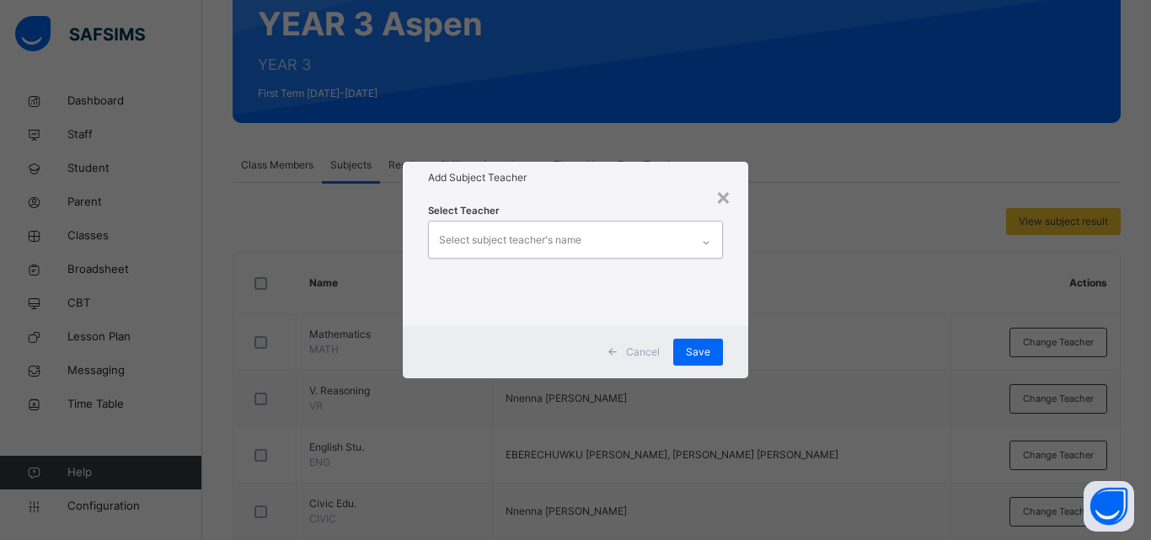
type input "*"
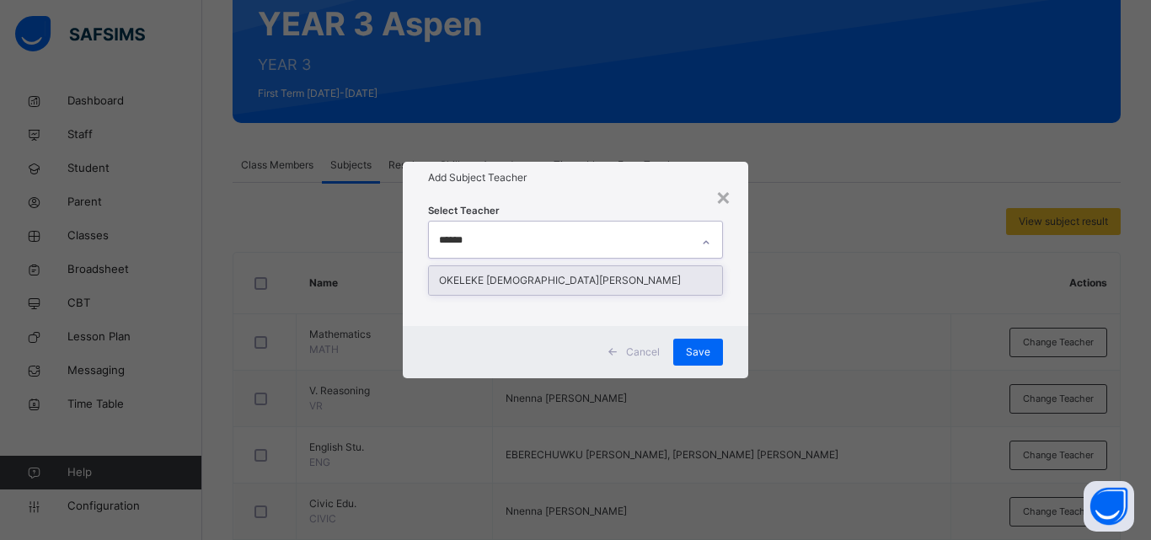
type input "*******"
click at [532, 285] on div "OKELEKE [DEMOGRAPHIC_DATA][PERSON_NAME]" at bounding box center [575, 280] width 293 height 29
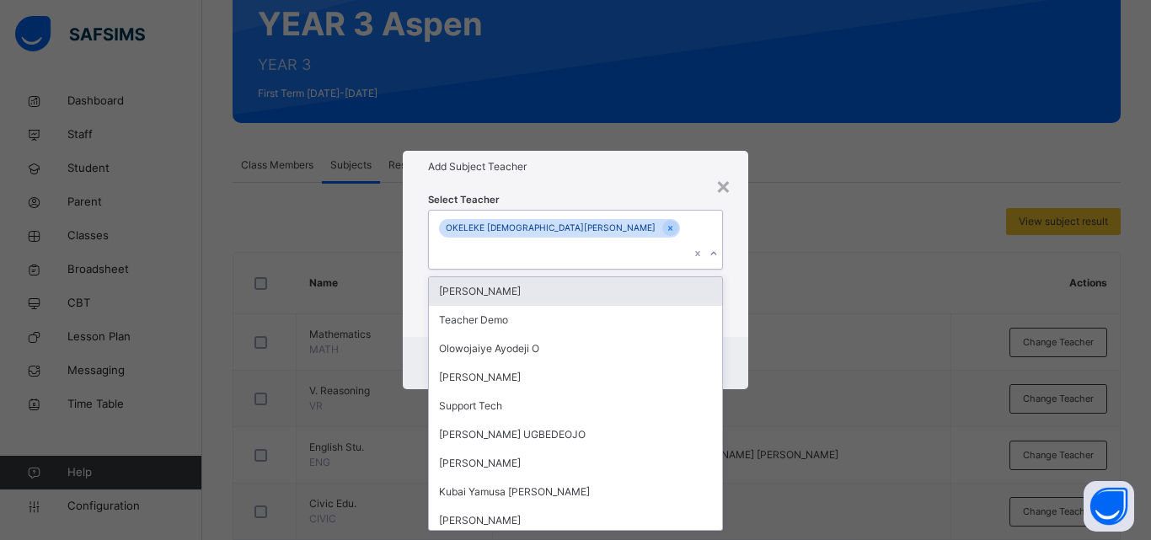
click at [725, 234] on div "Select Teacher option OKELEKE [DEMOGRAPHIC_DATA][PERSON_NAME], selected. option…" at bounding box center [575, 260] width 345 height 154
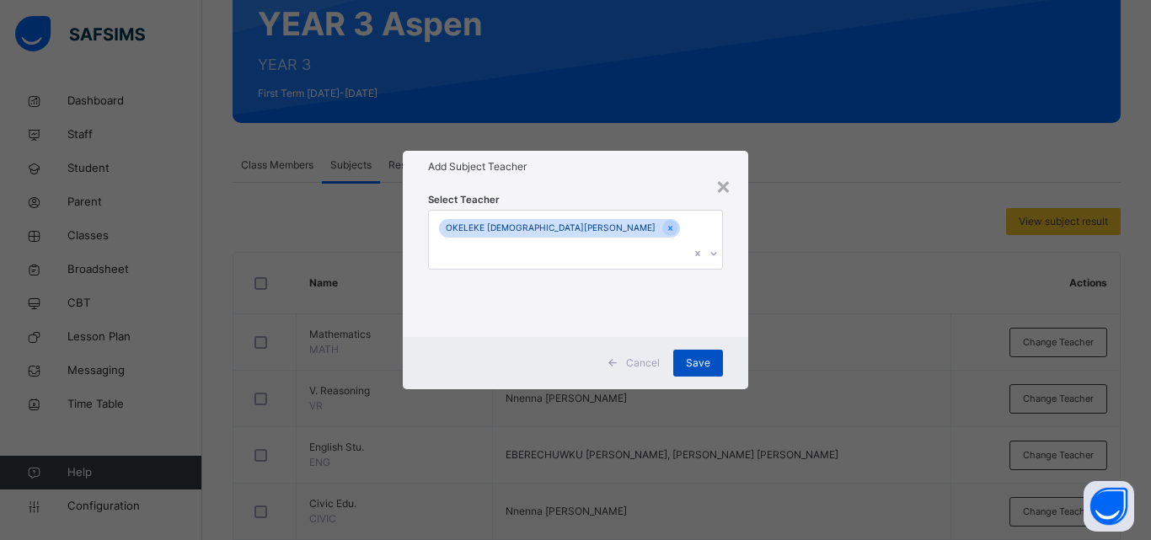
click at [708, 356] on span "Save" at bounding box center [698, 363] width 24 height 15
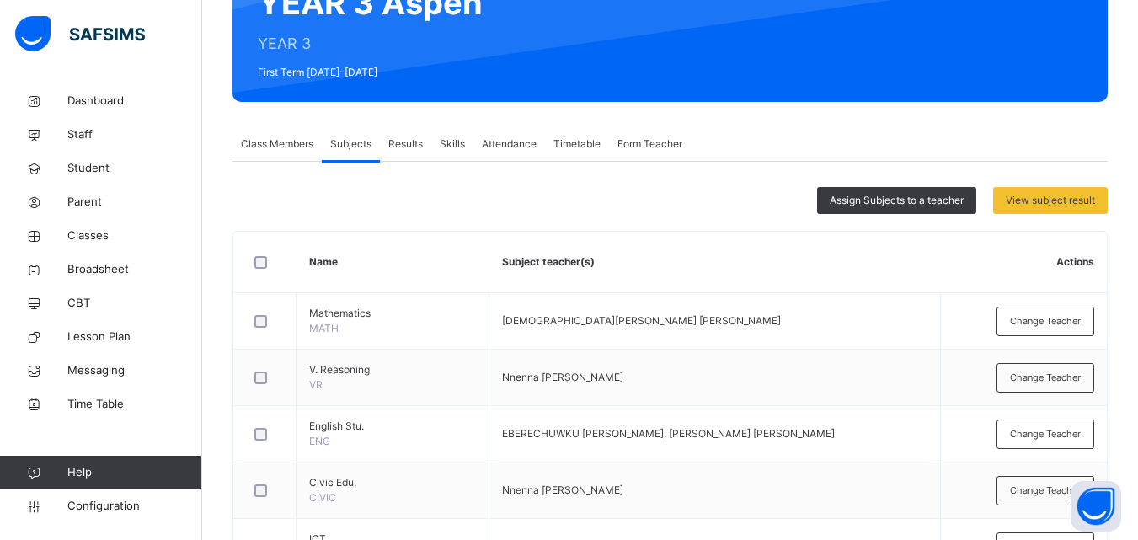
scroll to position [189, 0]
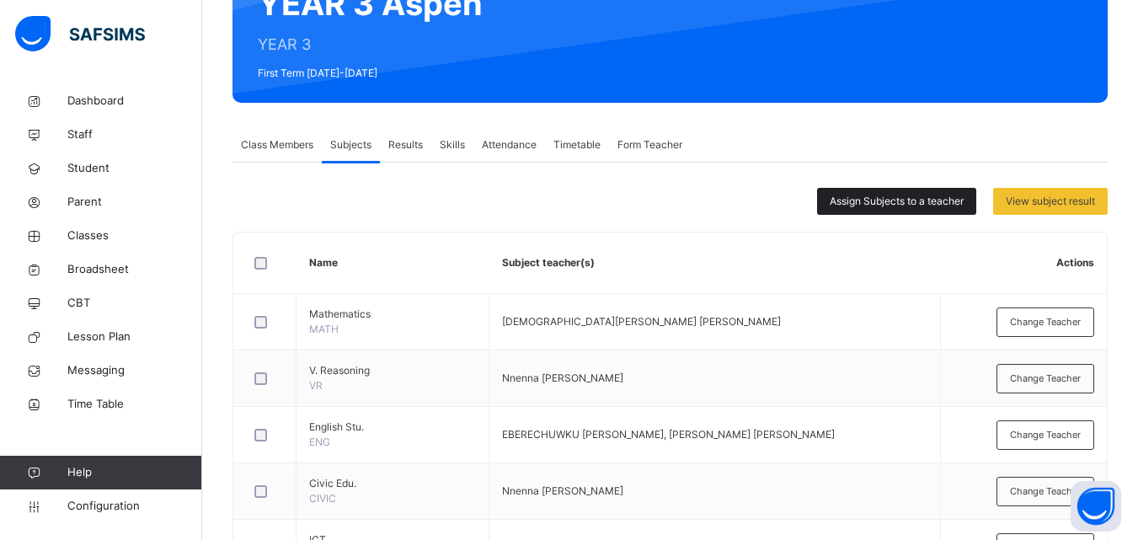
click at [907, 206] on span "Assign Subjects to a teacher" at bounding box center [897, 201] width 134 height 15
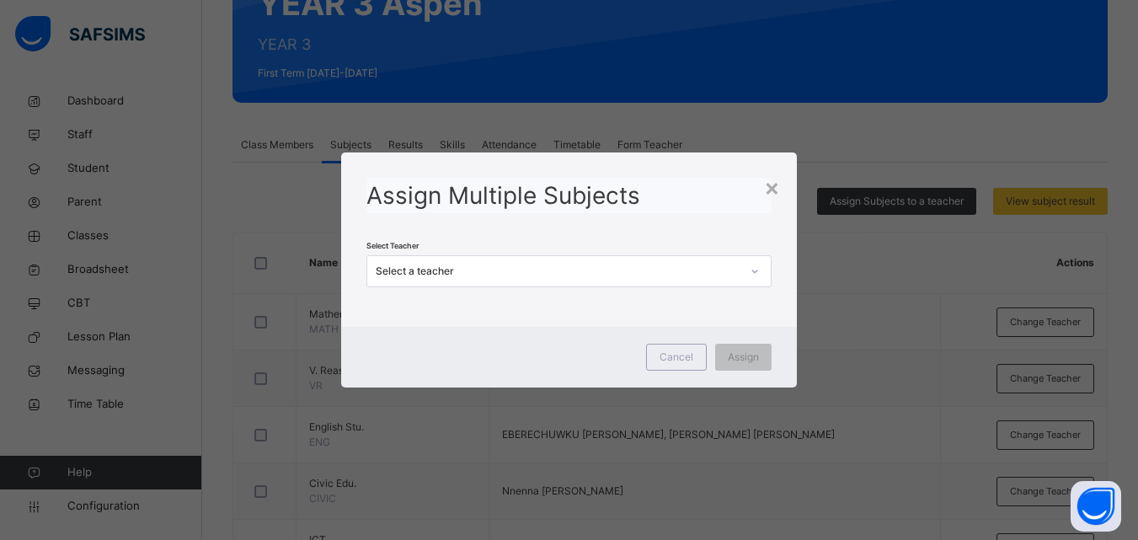
click at [758, 270] on icon at bounding box center [755, 271] width 10 height 17
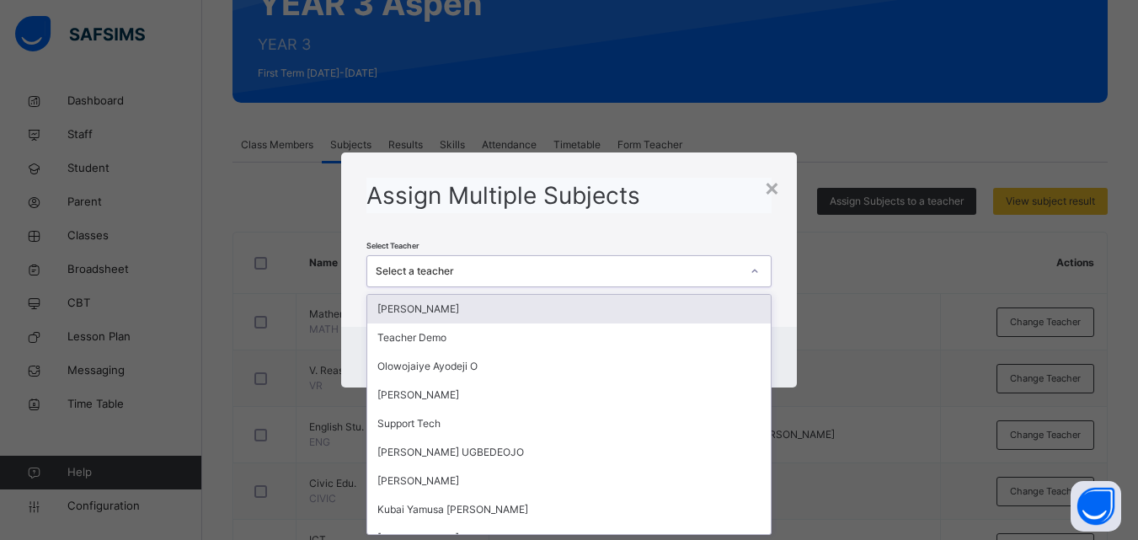
scroll to position [0, 0]
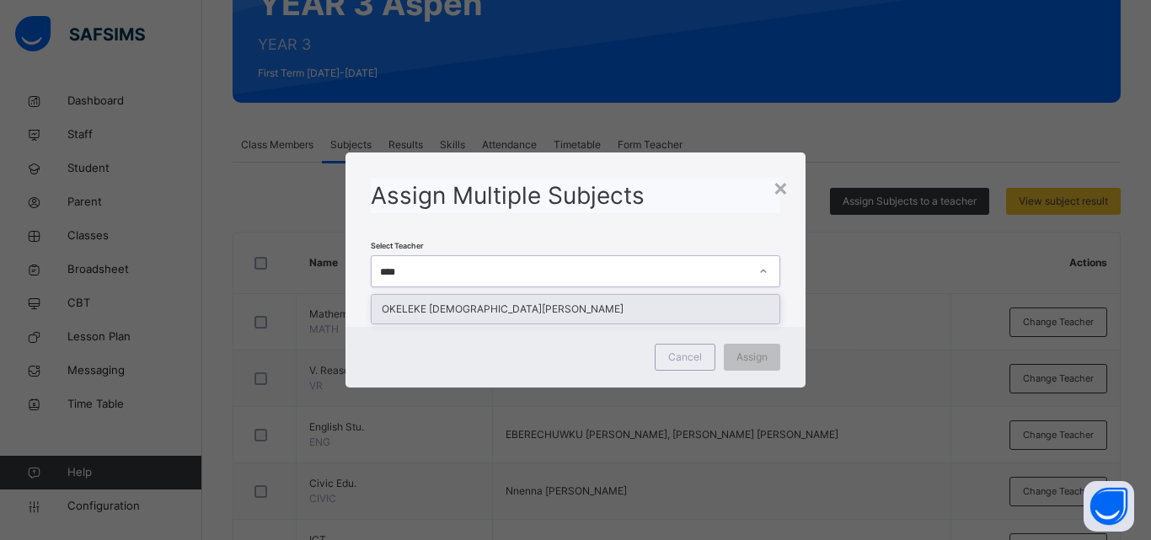
type input "*****"
click at [519, 302] on div "OKELEKE [DEMOGRAPHIC_DATA][PERSON_NAME]" at bounding box center [576, 309] width 408 height 29
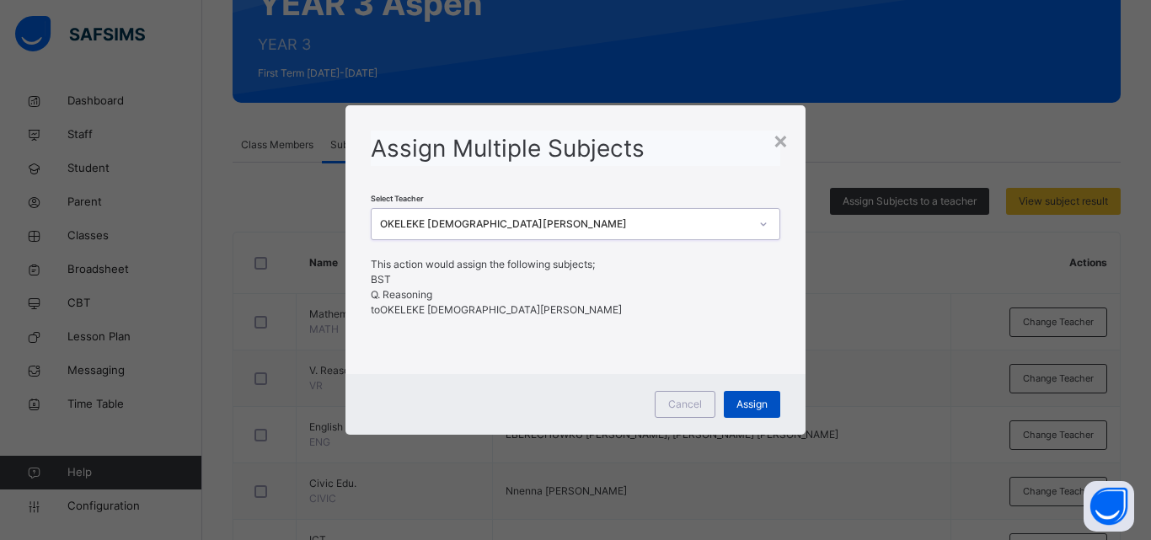
click at [758, 401] on span "Assign" at bounding box center [751, 404] width 31 height 15
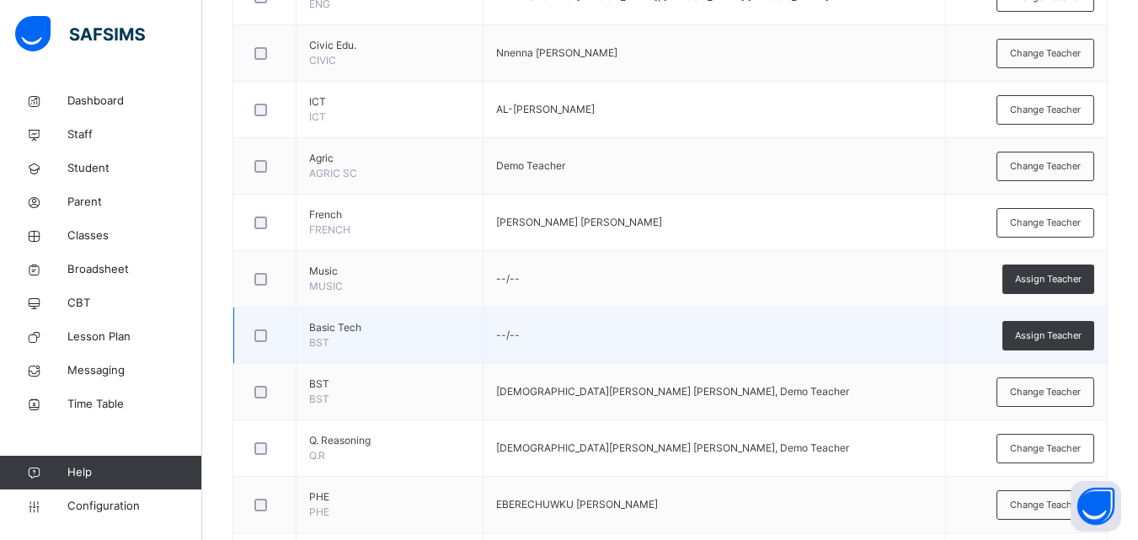
scroll to position [610, 0]
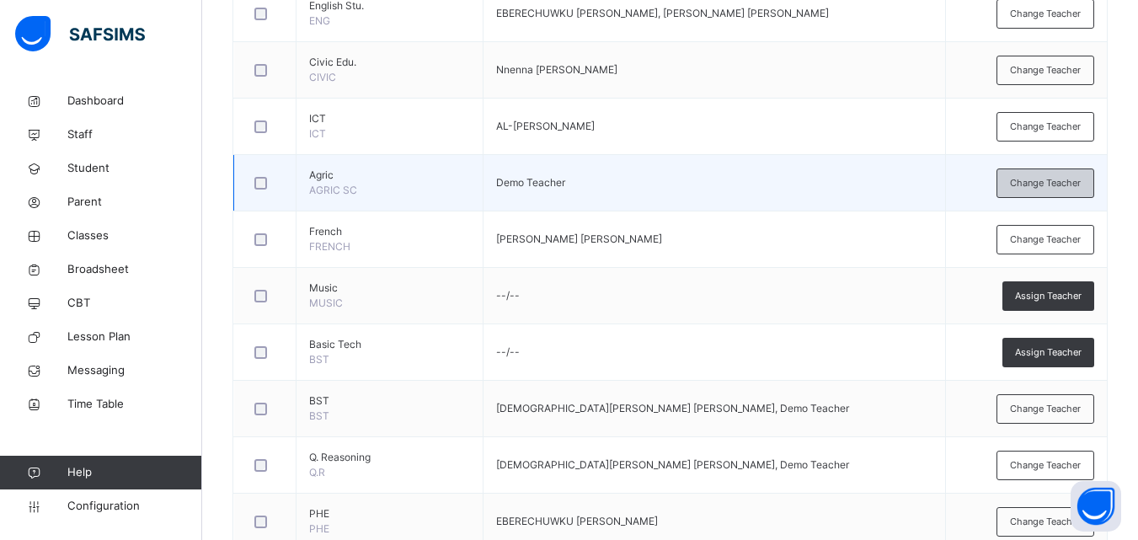
click at [1069, 177] on span "Change Teacher" at bounding box center [1045, 183] width 71 height 14
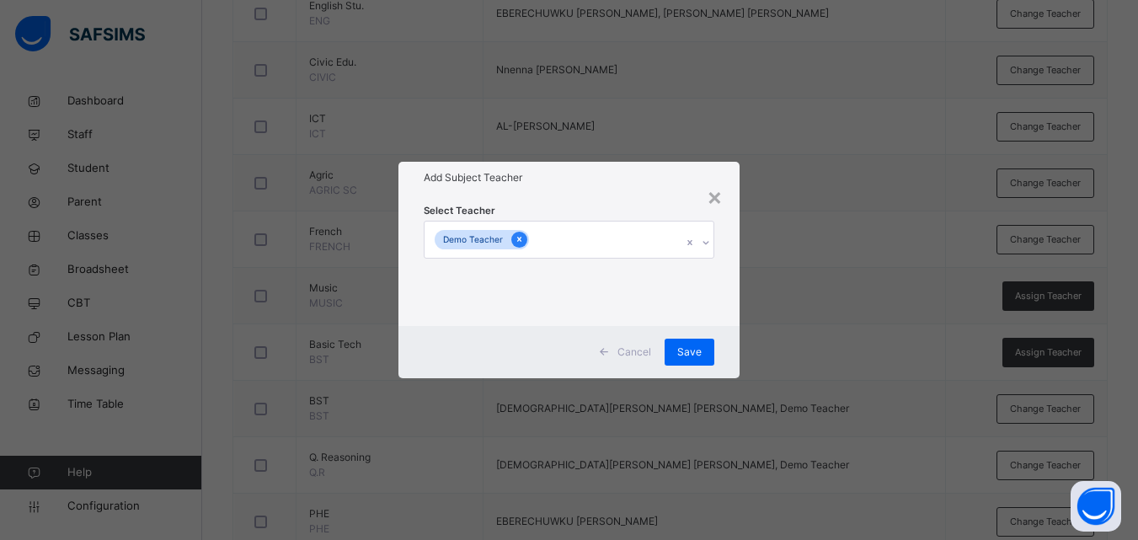
click at [517, 239] on icon at bounding box center [519, 240] width 4 height 5
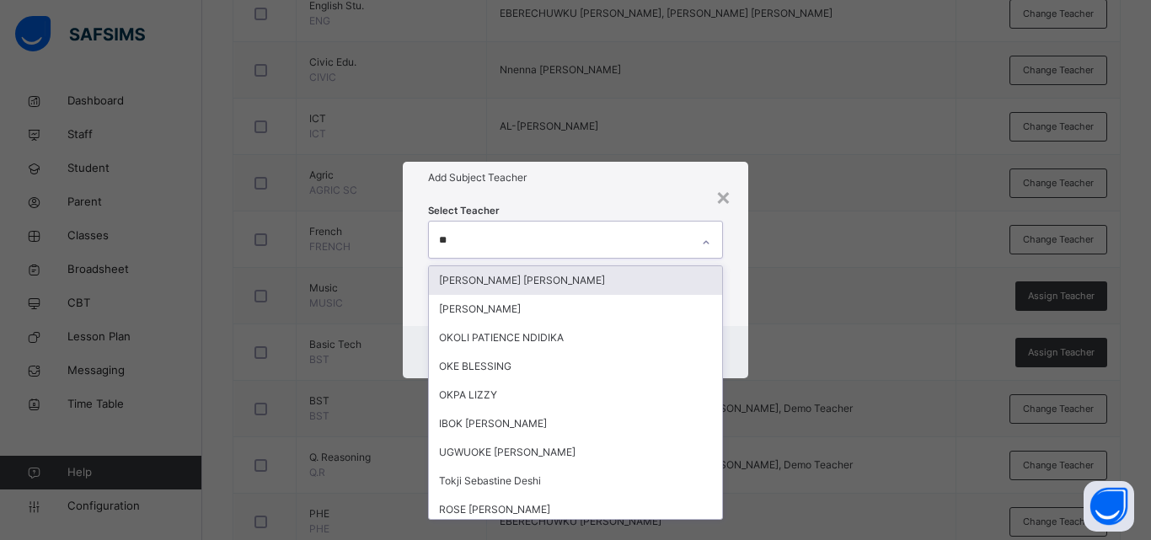
type input "***"
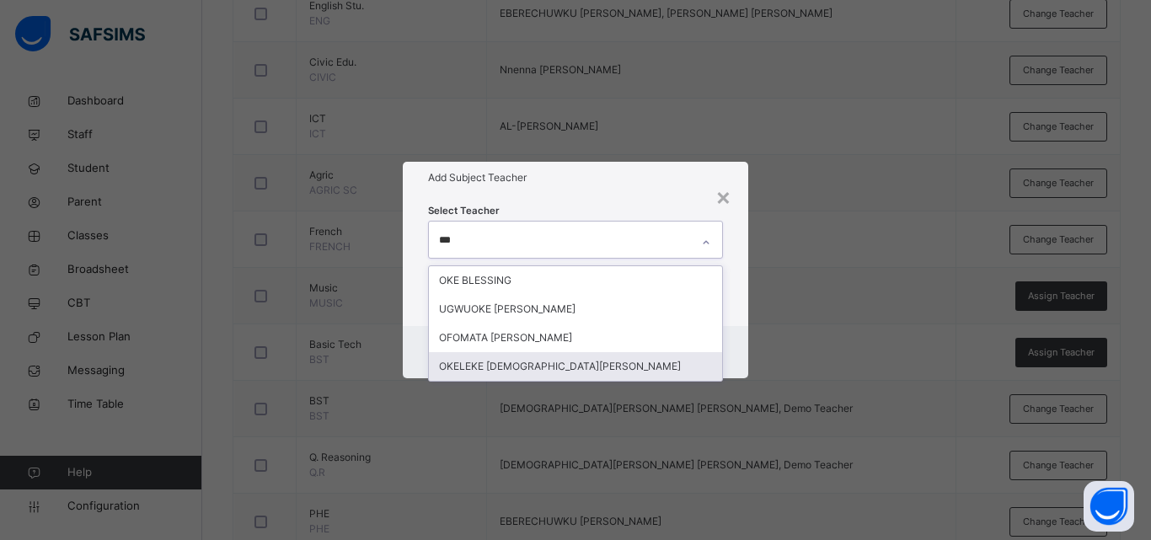
click at [544, 367] on div "OKELEKE [DEMOGRAPHIC_DATA][PERSON_NAME]" at bounding box center [575, 366] width 293 height 29
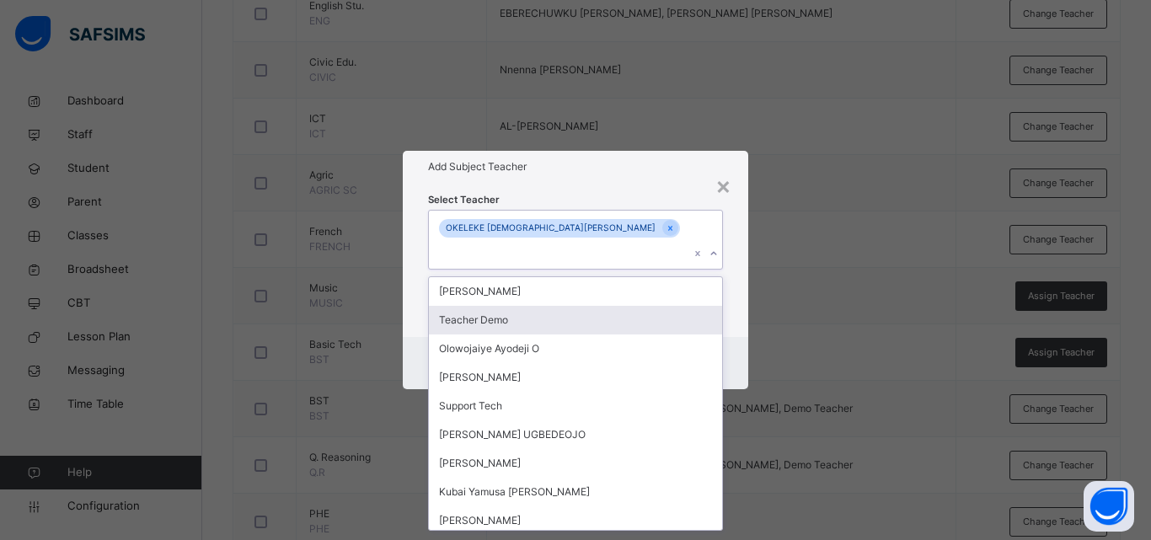
click at [730, 337] on div "Cancel Save" at bounding box center [575, 363] width 345 height 52
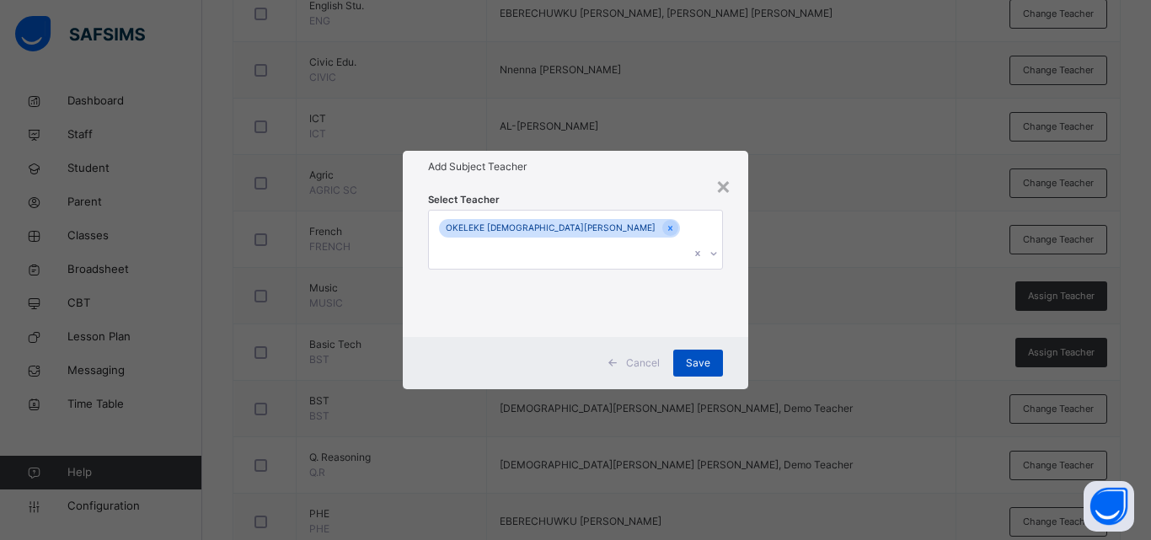
click at [697, 356] on span "Save" at bounding box center [698, 363] width 24 height 15
click at [696, 356] on span "Save" at bounding box center [698, 363] width 24 height 15
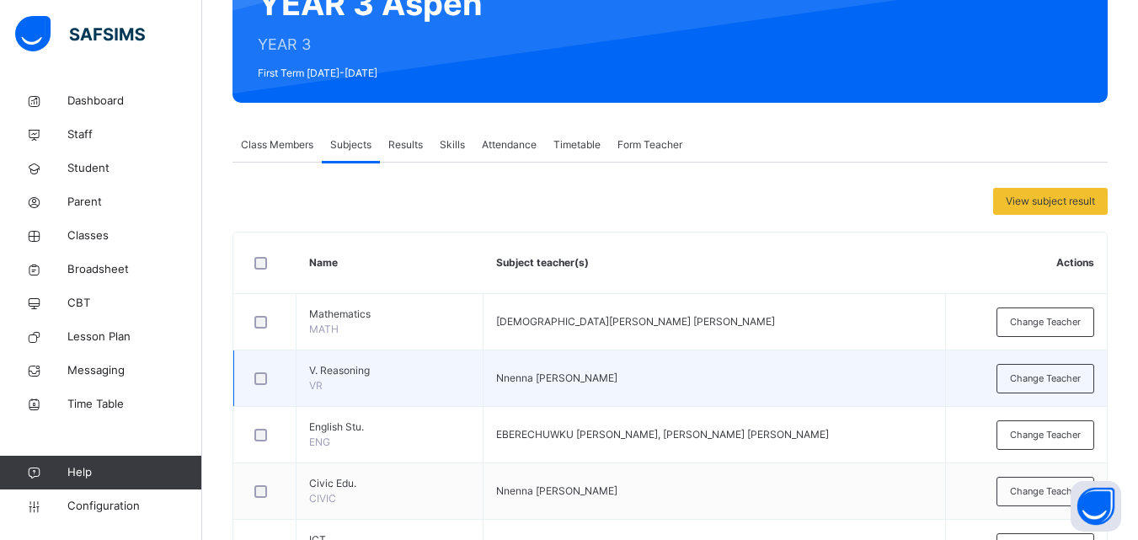
scroll to position [0, 0]
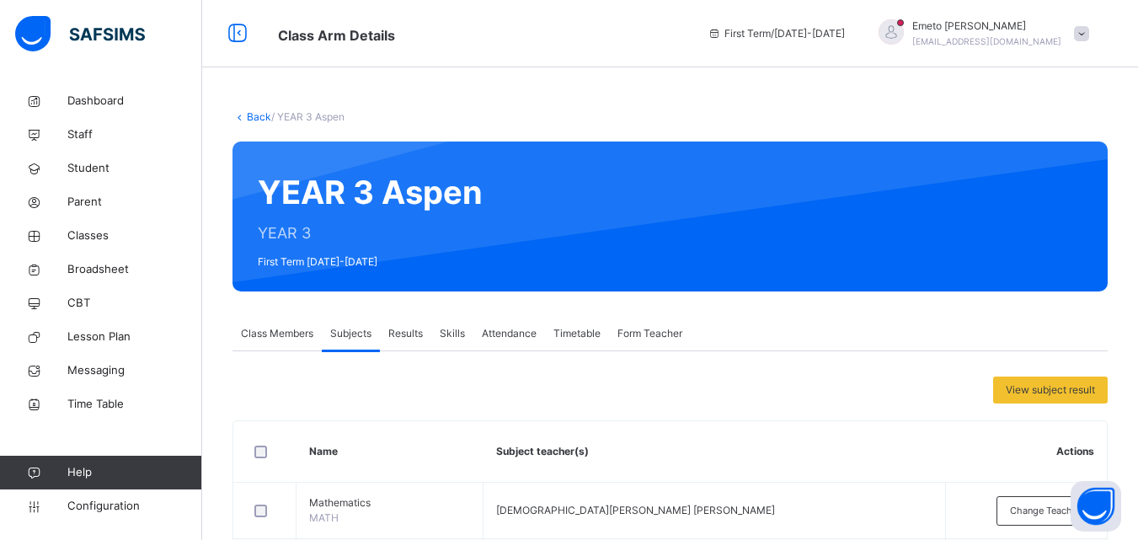
click at [253, 116] on link "Back" at bounding box center [259, 116] width 24 height 13
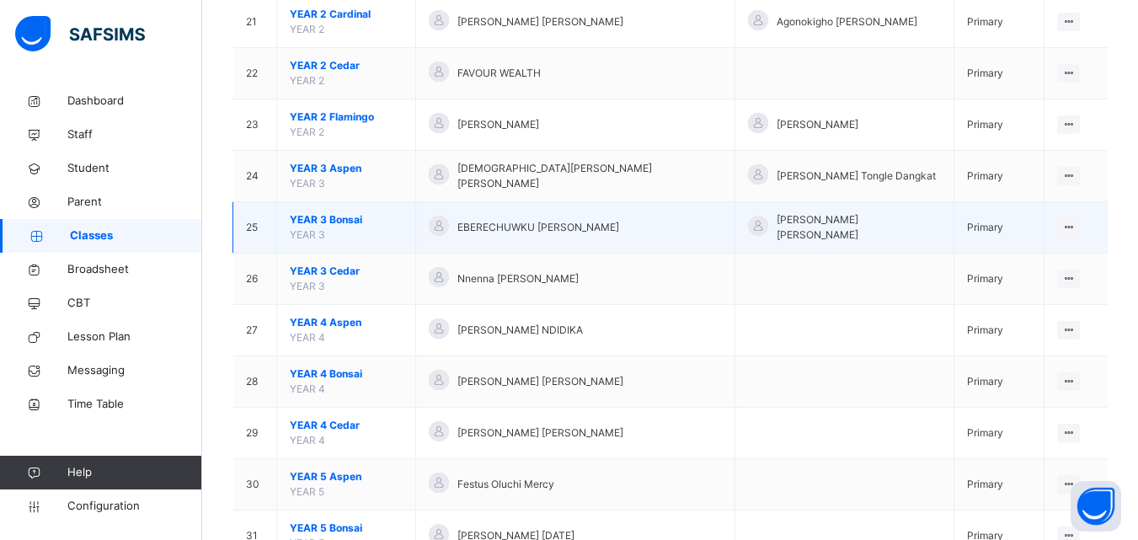
scroll to position [1264, 0]
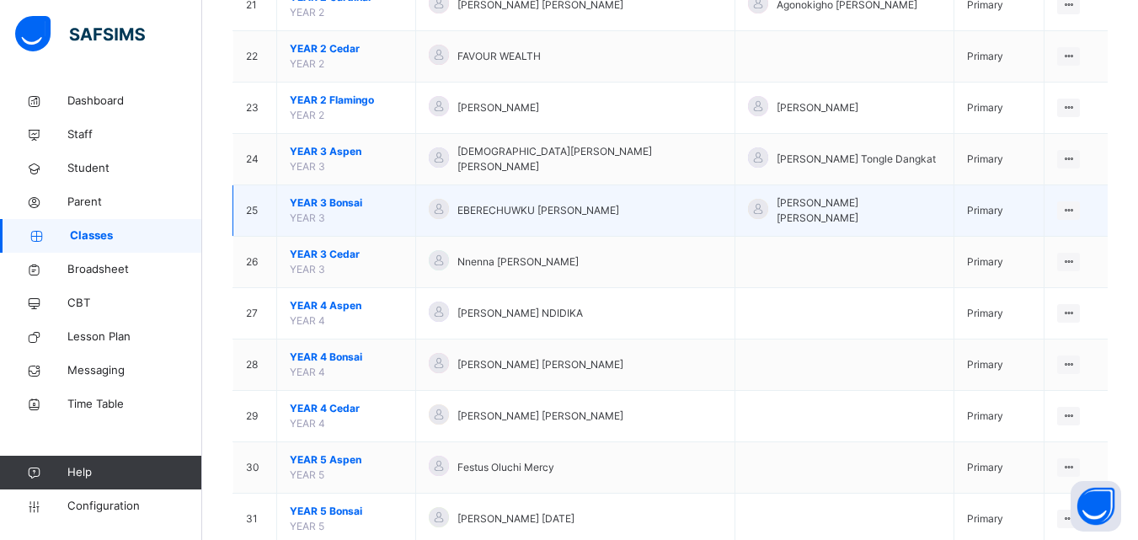
click at [335, 195] on span "YEAR 3 Bonsai" at bounding box center [346, 202] width 113 height 15
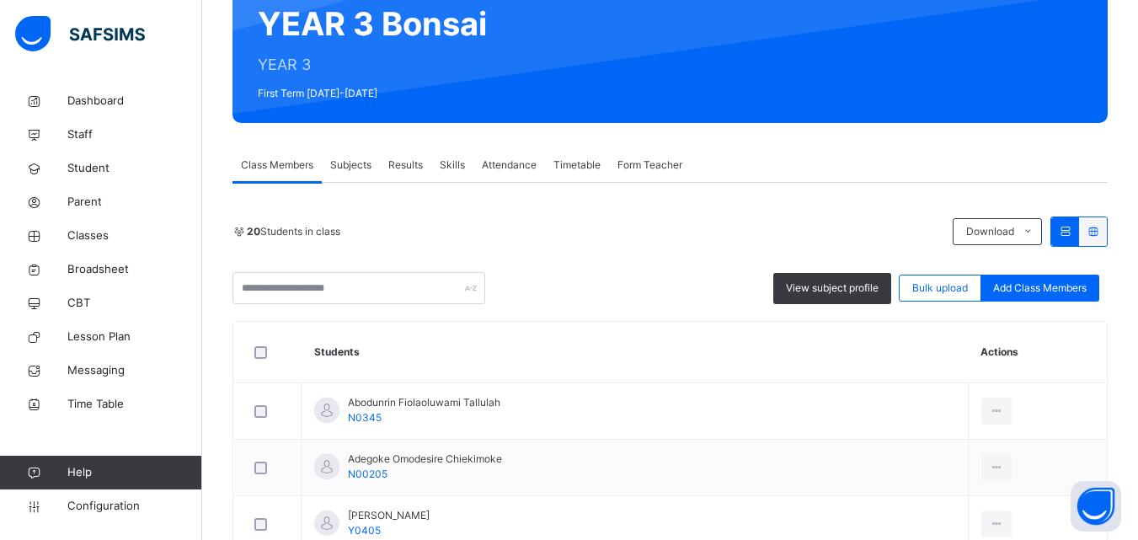
scroll to position [421, 0]
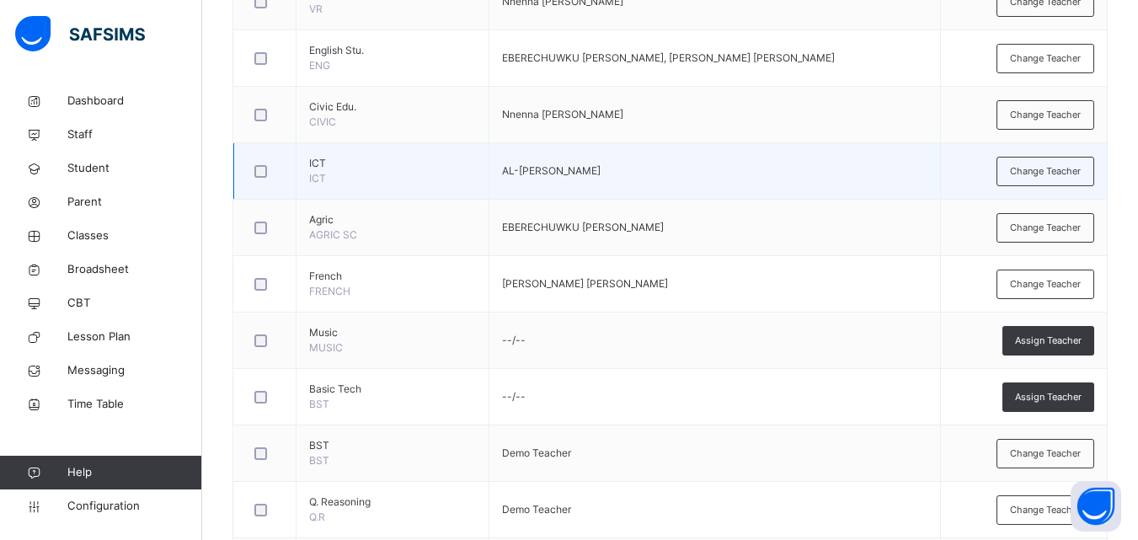
scroll to position [273, 0]
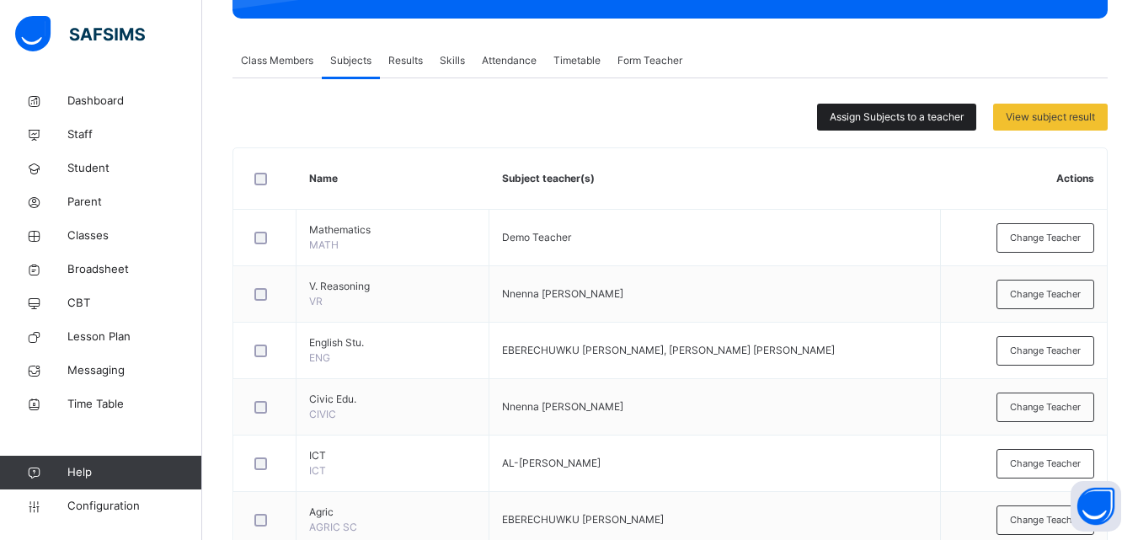
click at [864, 118] on span "Assign Subjects to a teacher" at bounding box center [897, 117] width 134 height 15
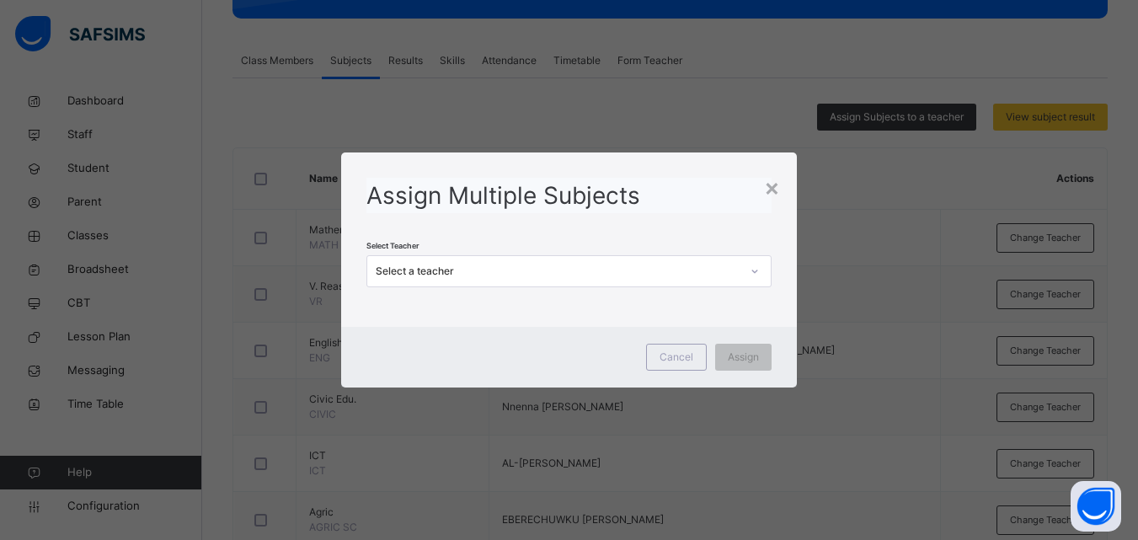
click at [496, 273] on div "Select a teacher" at bounding box center [558, 271] width 364 height 15
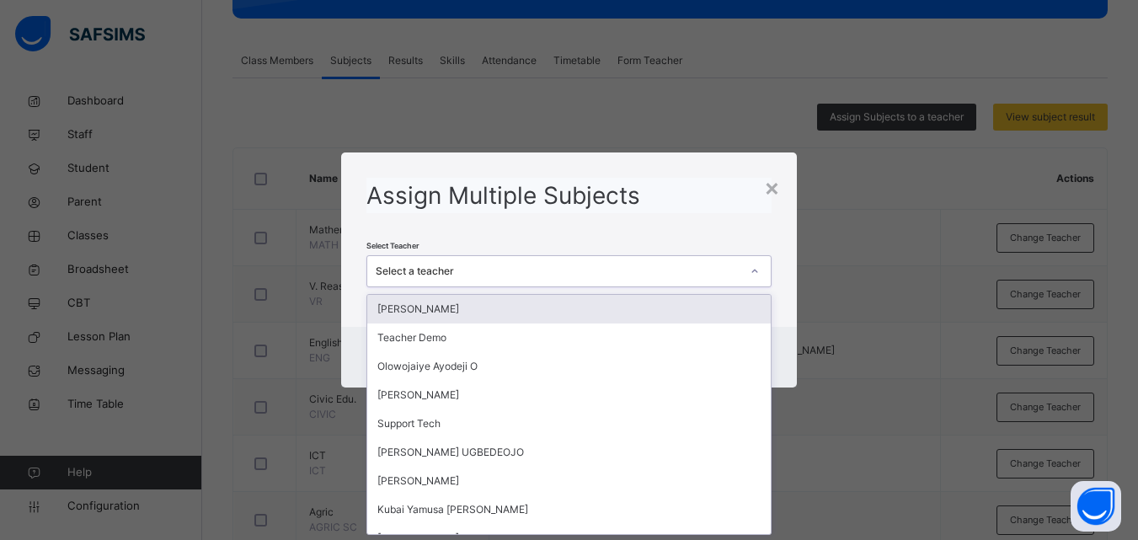
scroll to position [0, 0]
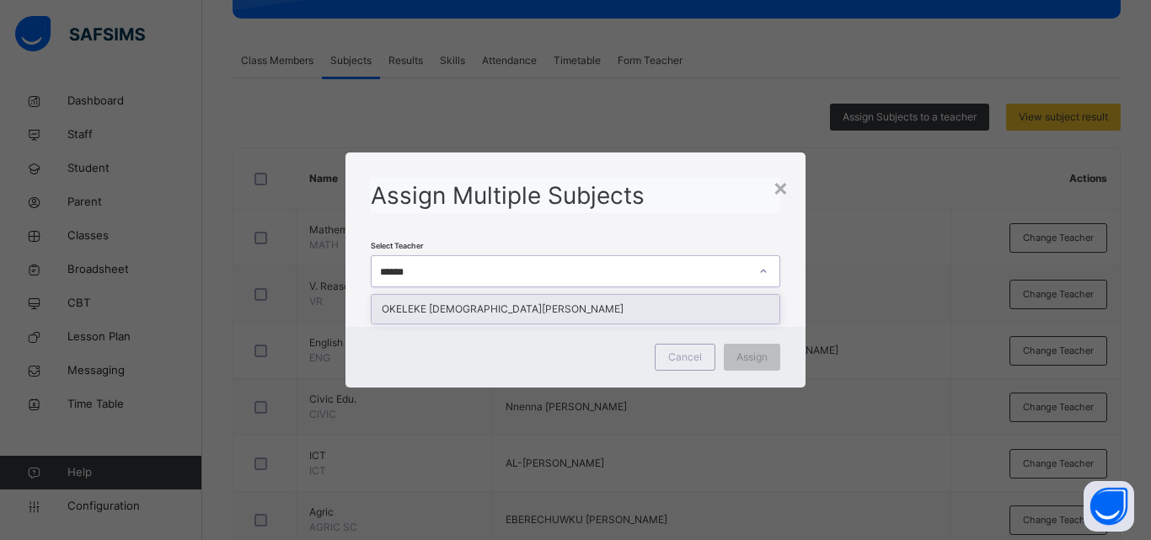
type input "*******"
click at [465, 304] on div "OKELEKE [DEMOGRAPHIC_DATA][PERSON_NAME]" at bounding box center [576, 309] width 408 height 29
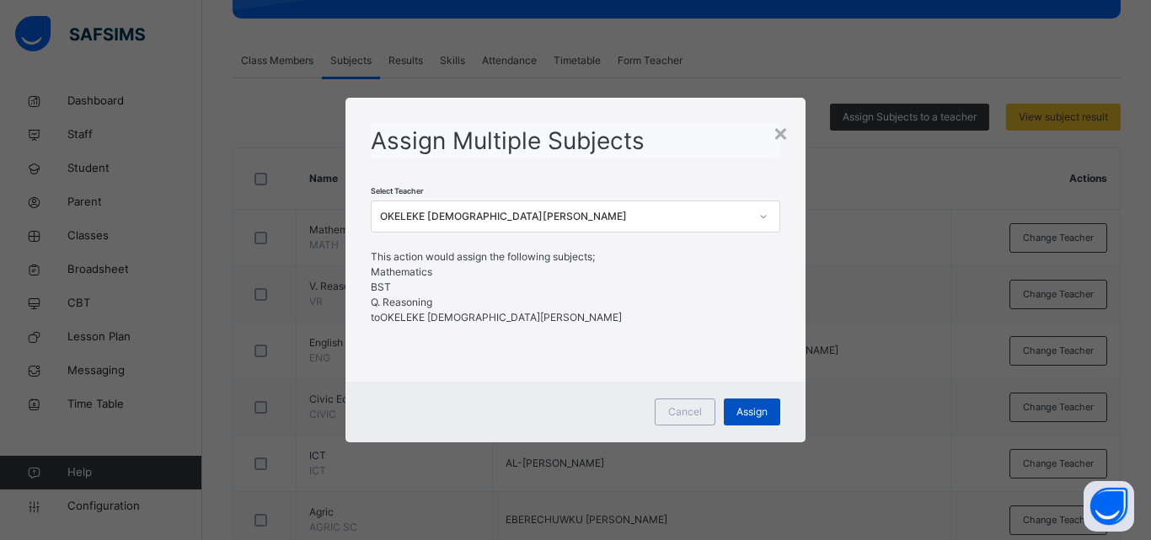
click at [754, 407] on span "Assign" at bounding box center [751, 411] width 31 height 15
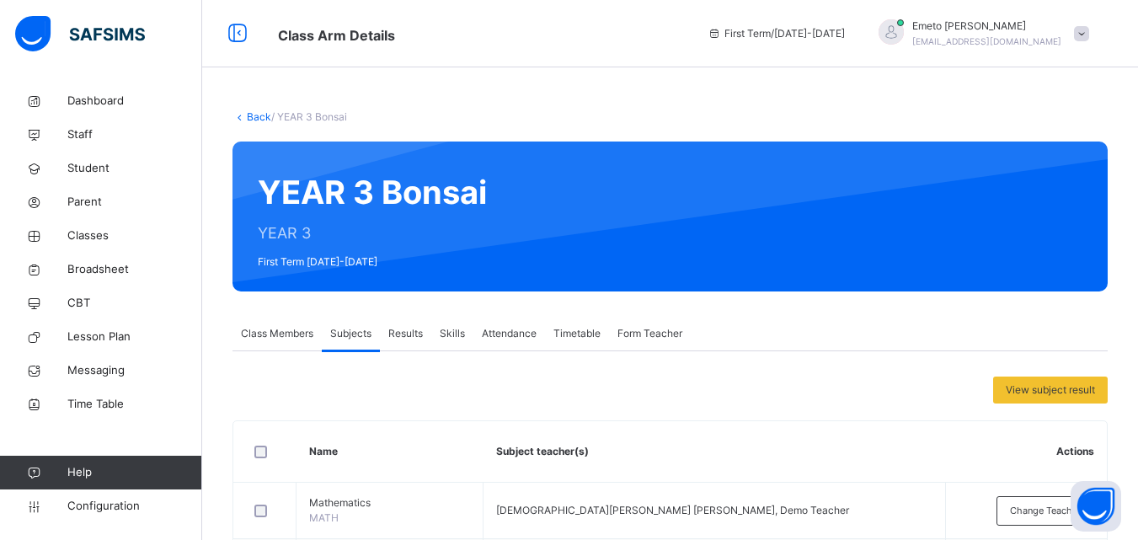
click at [261, 118] on link "Back" at bounding box center [259, 116] width 24 height 13
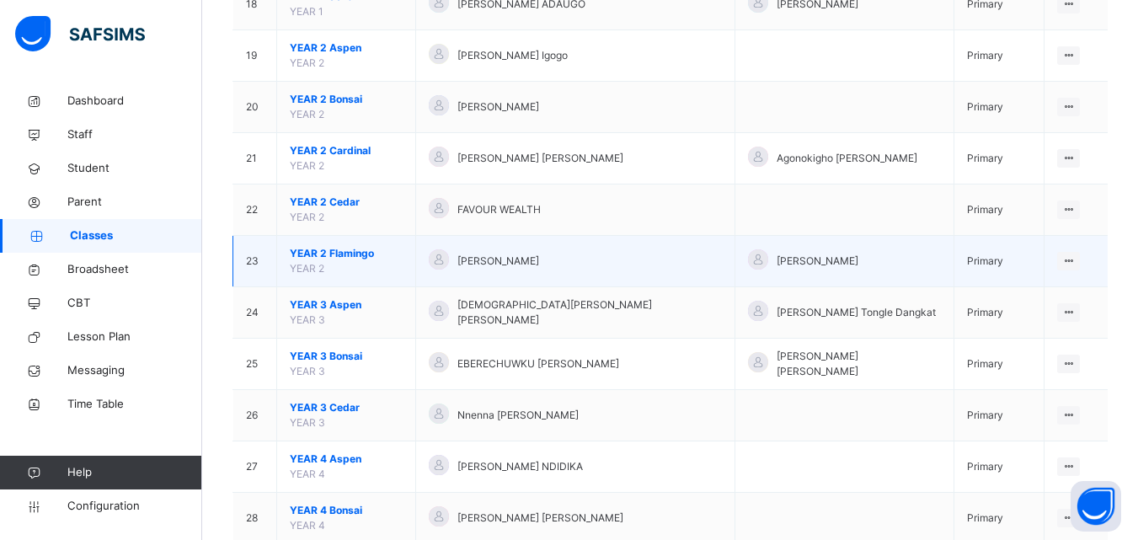
scroll to position [1180, 0]
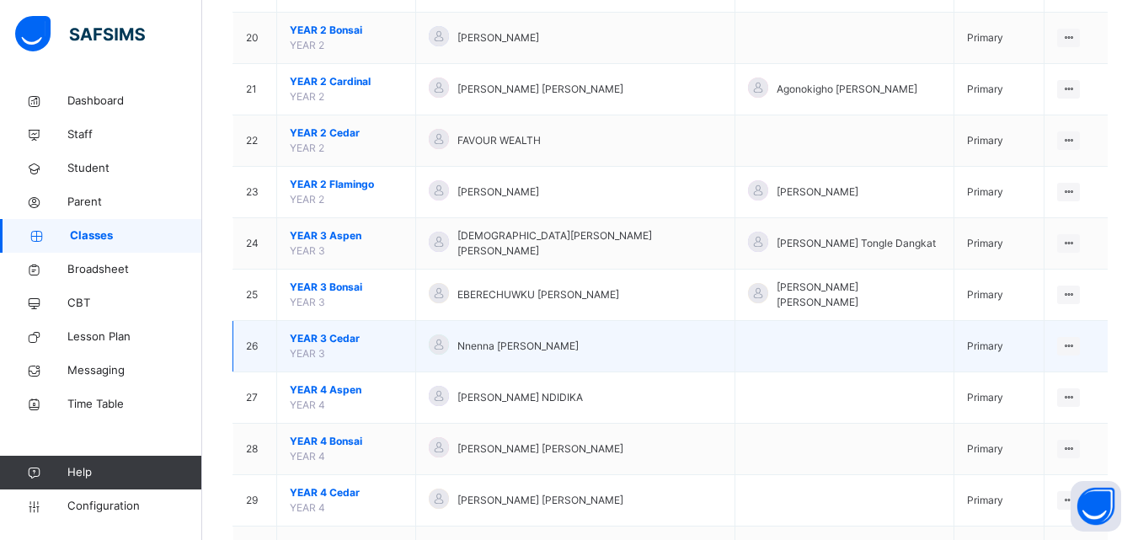
click at [345, 331] on span "YEAR 3 Cedar" at bounding box center [346, 338] width 113 height 15
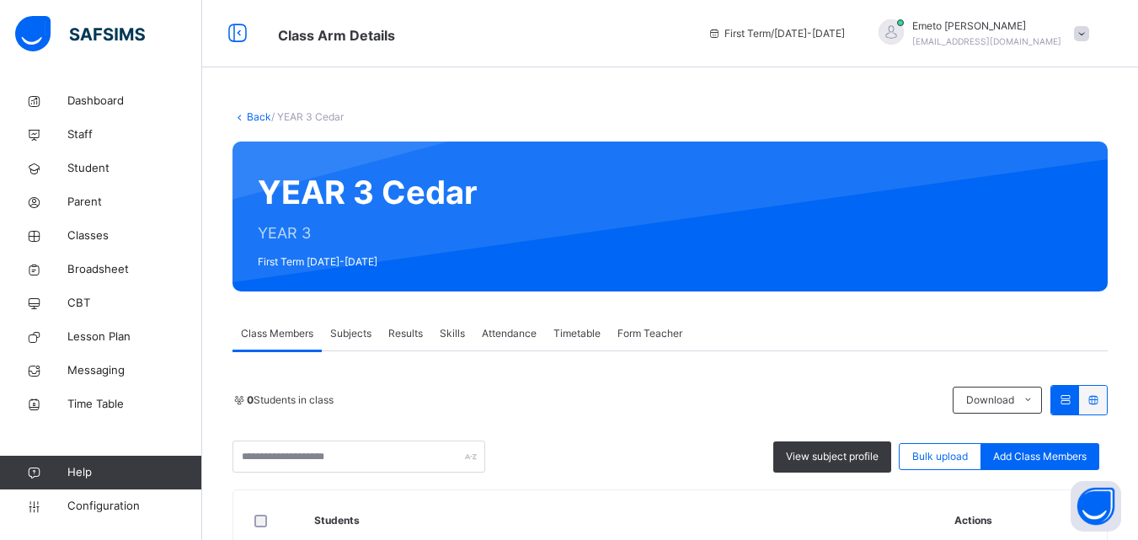
click at [346, 329] on span "Subjects" at bounding box center [350, 333] width 41 height 15
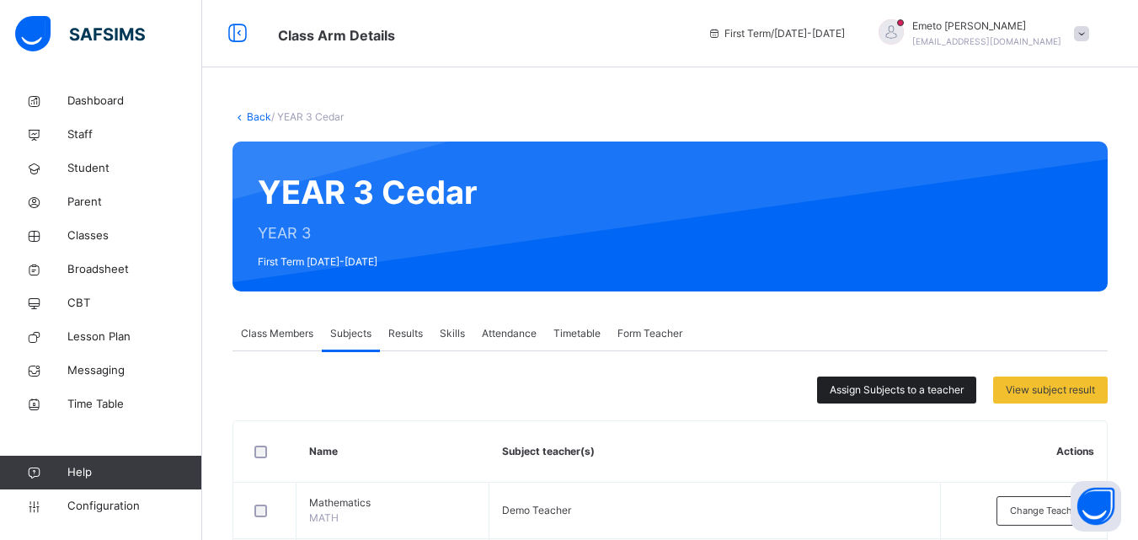
click at [914, 388] on span "Assign Subjects to a teacher" at bounding box center [897, 390] width 134 height 15
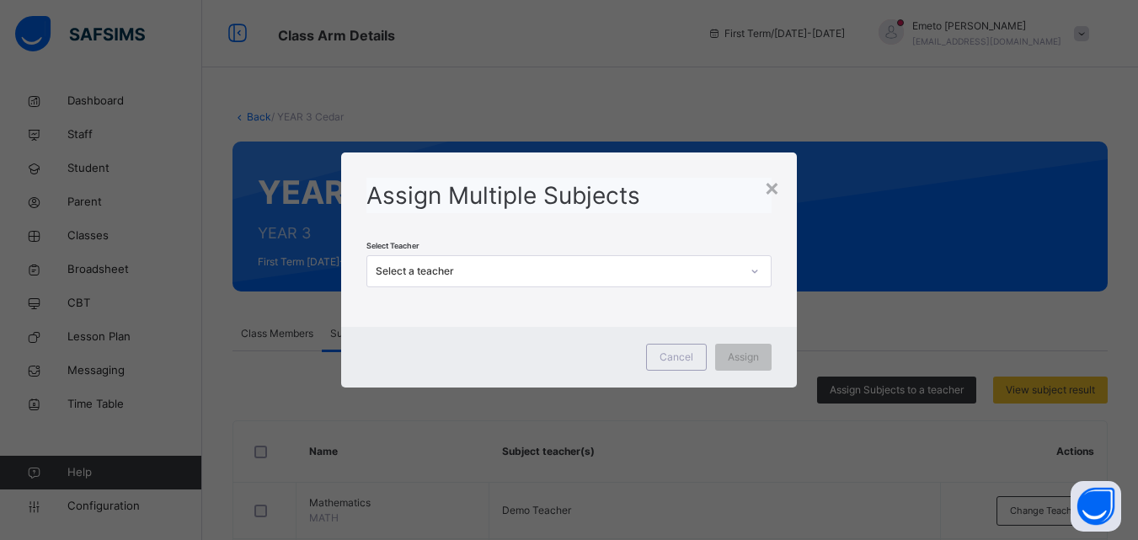
click at [522, 276] on div "Select a teacher" at bounding box center [558, 271] width 364 height 15
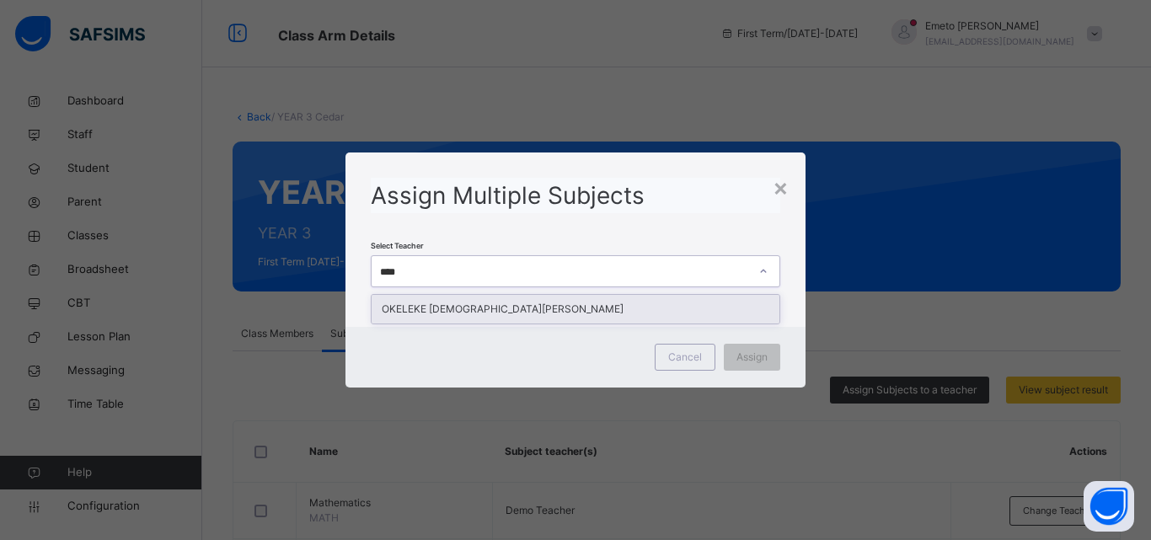
type input "*****"
click at [506, 320] on div "OKELEKE [DEMOGRAPHIC_DATA][PERSON_NAME]" at bounding box center [576, 309] width 408 height 29
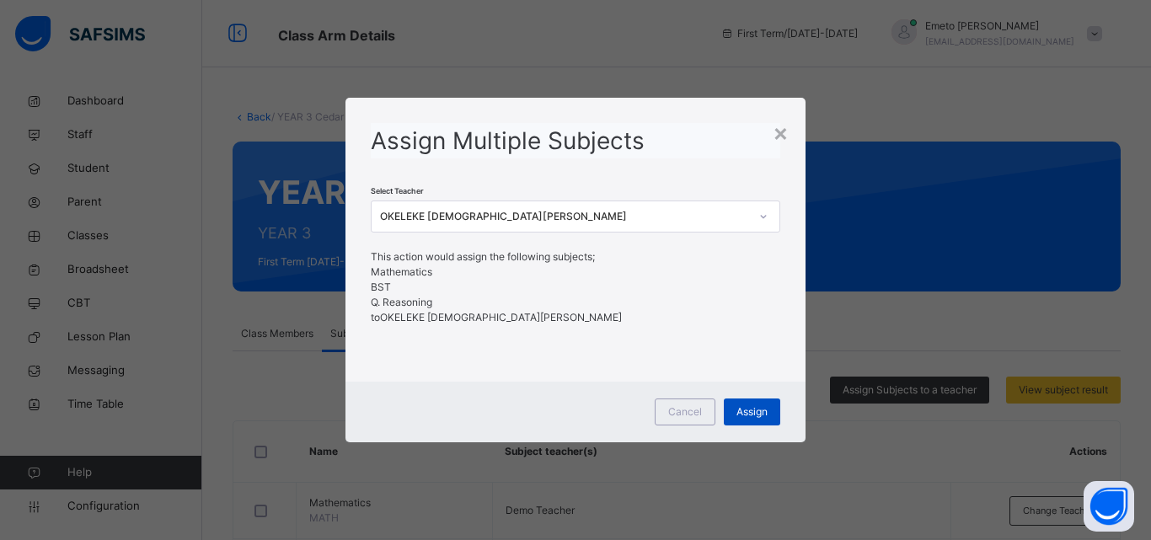
click at [750, 413] on span "Assign" at bounding box center [751, 411] width 31 height 15
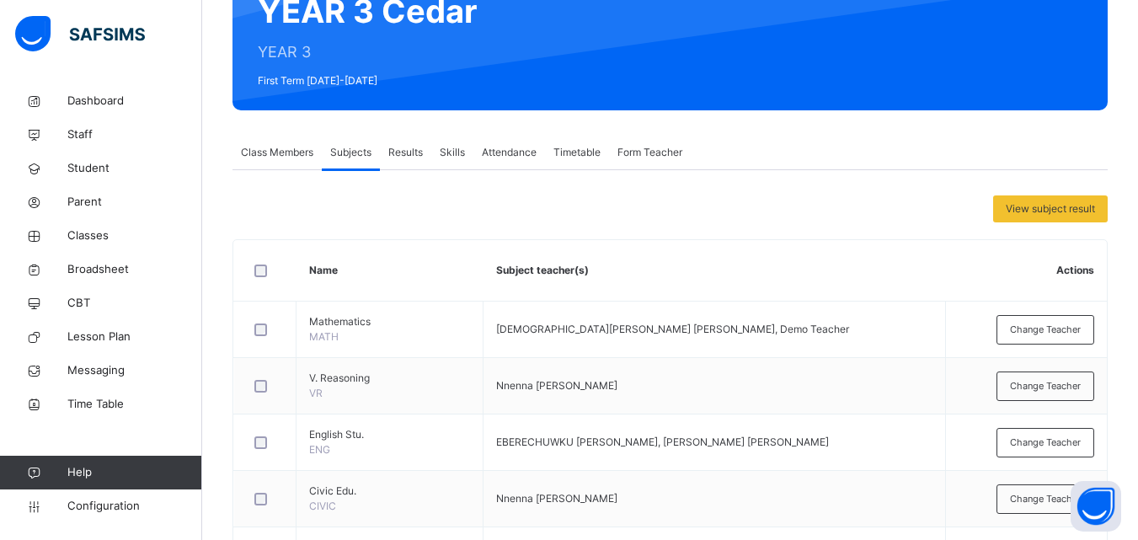
scroll to position [590, 0]
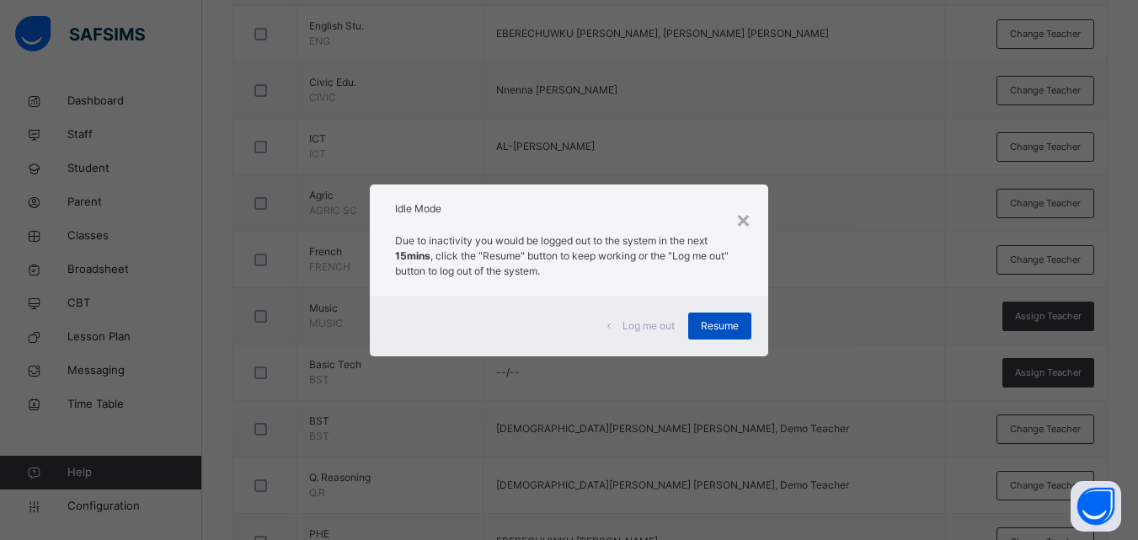
click at [727, 326] on span "Resume" at bounding box center [720, 325] width 38 height 15
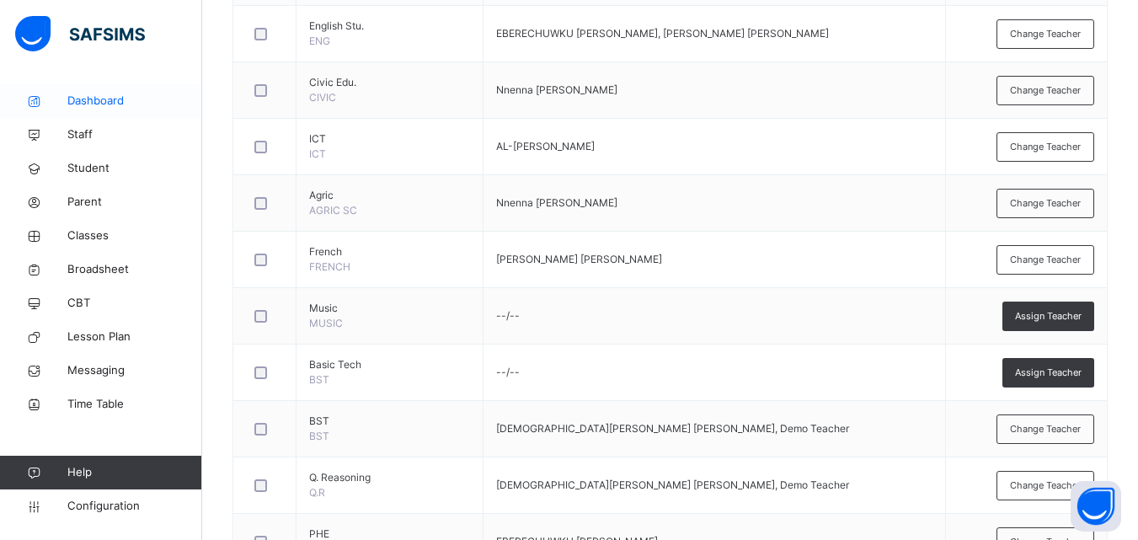
click at [95, 101] on span "Dashboard" at bounding box center [134, 101] width 135 height 17
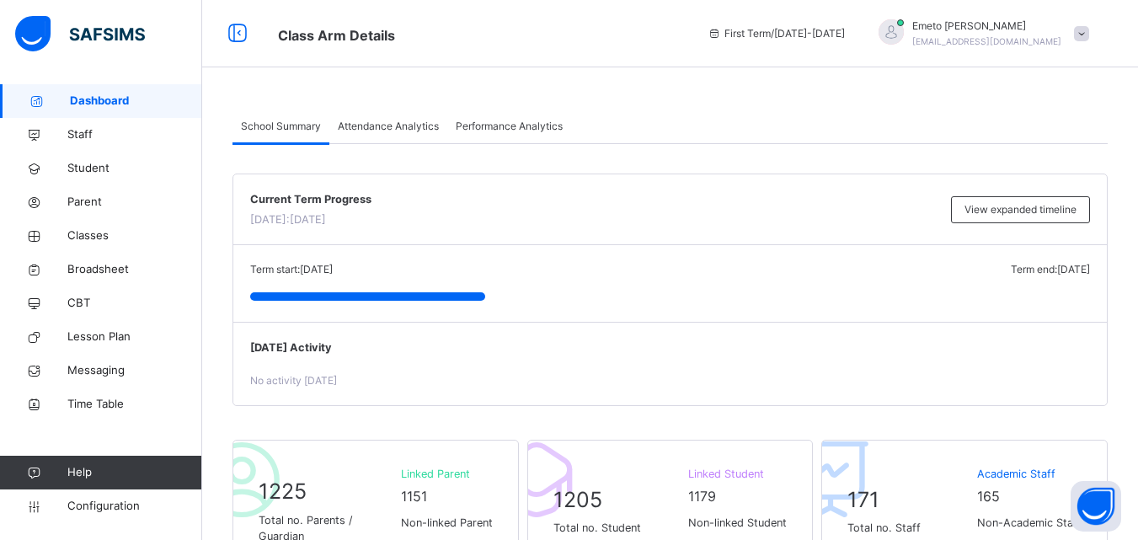
scroll to position [253, 0]
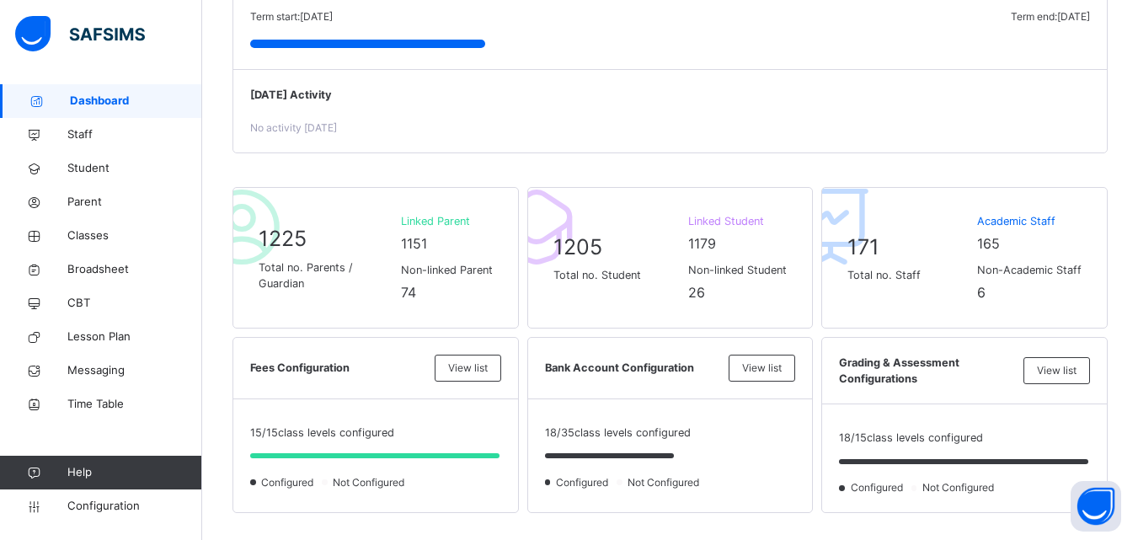
scroll to position [0, 0]
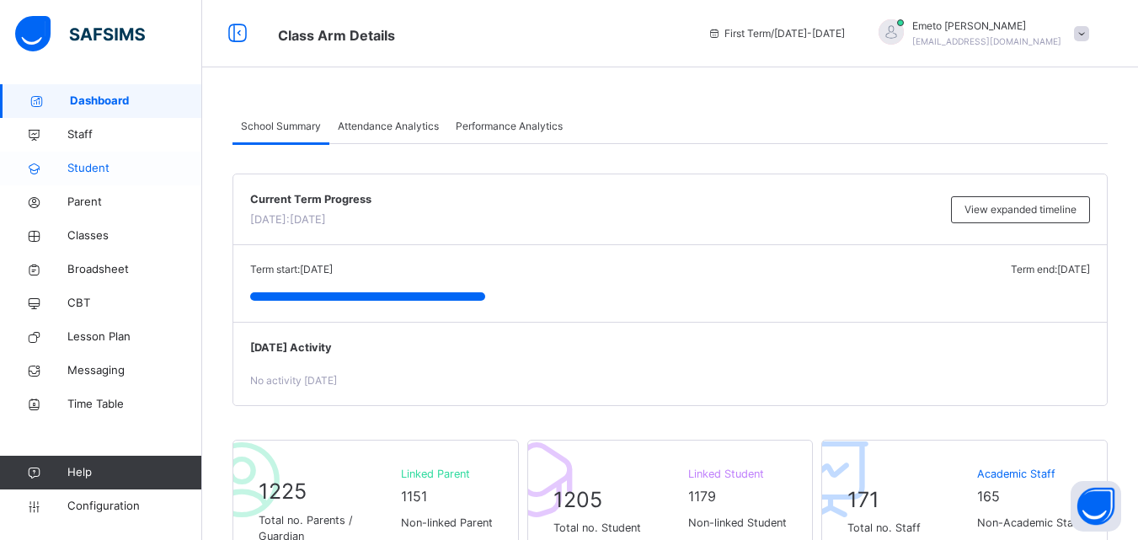
click at [82, 167] on span "Student" at bounding box center [134, 168] width 135 height 17
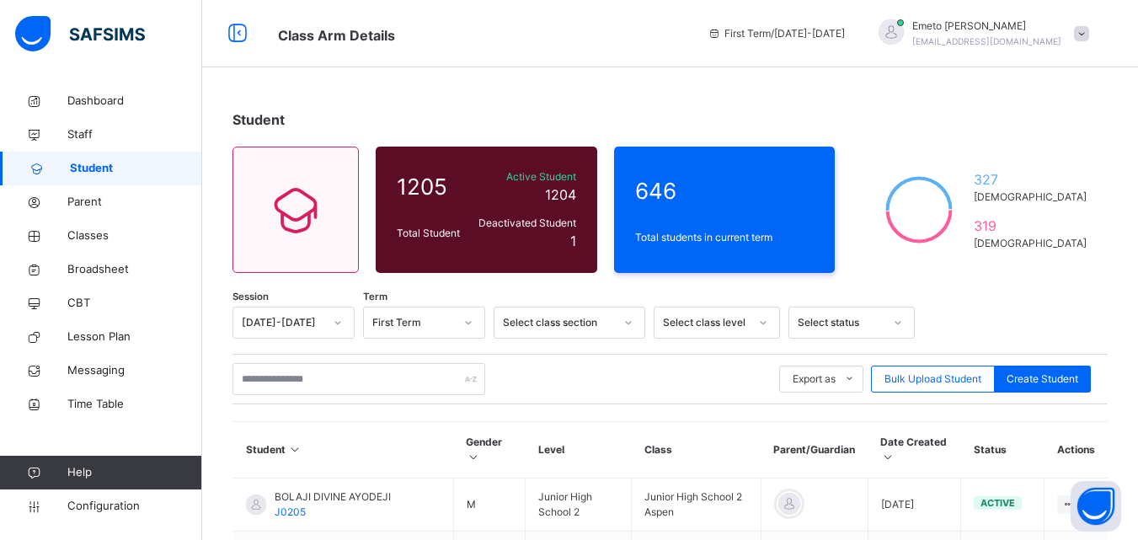
click at [625, 321] on icon at bounding box center [628, 322] width 10 height 17
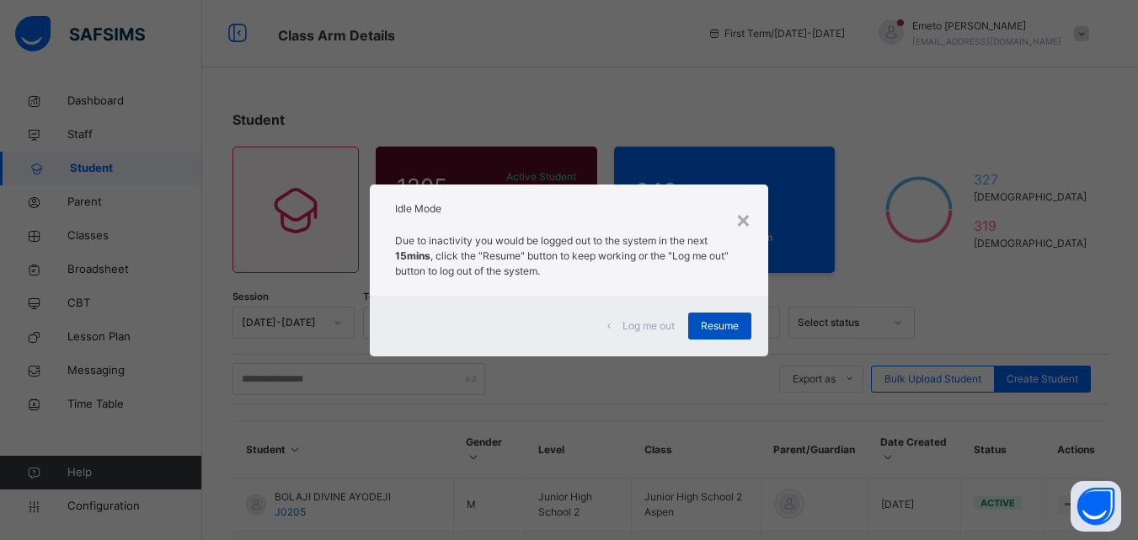
click at [714, 322] on span "Resume" at bounding box center [720, 325] width 38 height 15
